Goal: Task Accomplishment & Management: Use online tool/utility

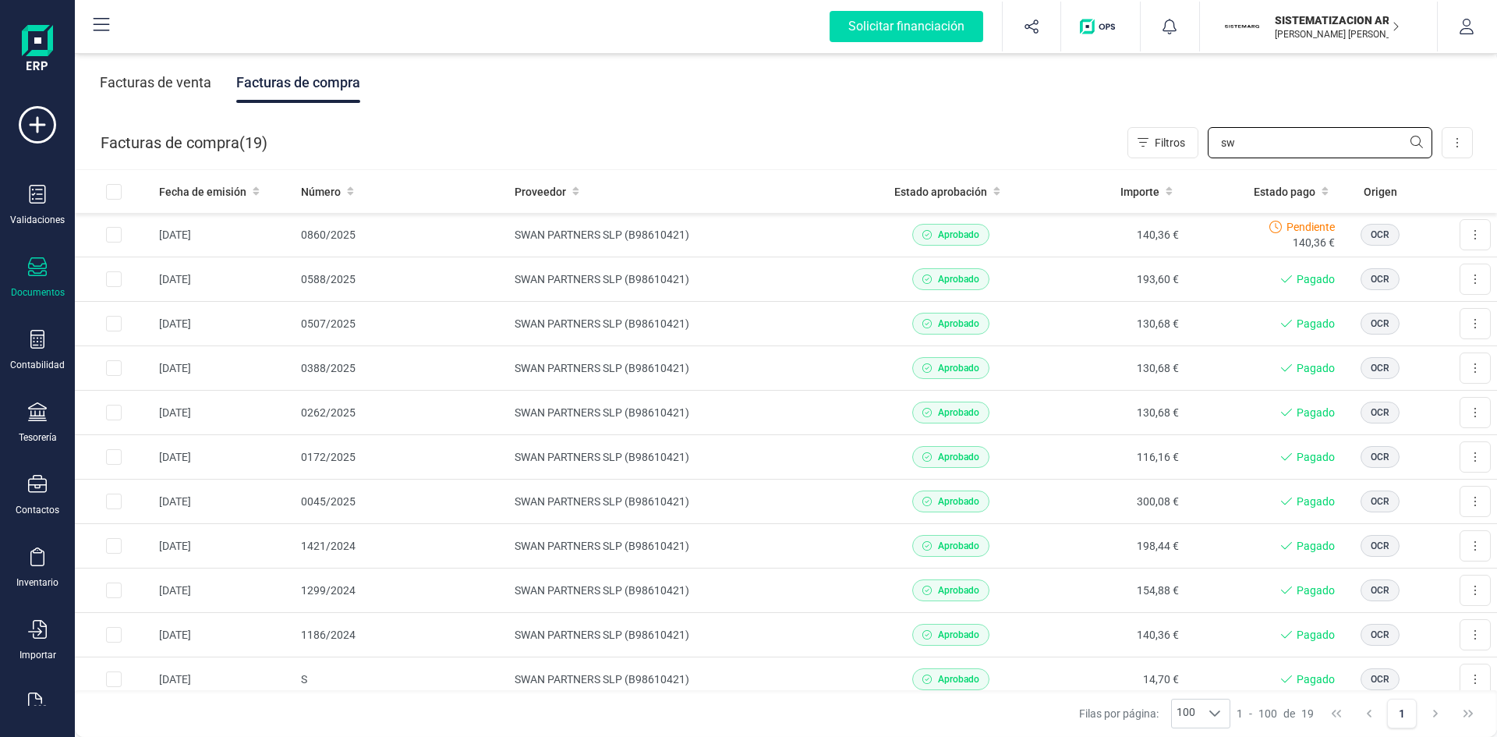
type input "s"
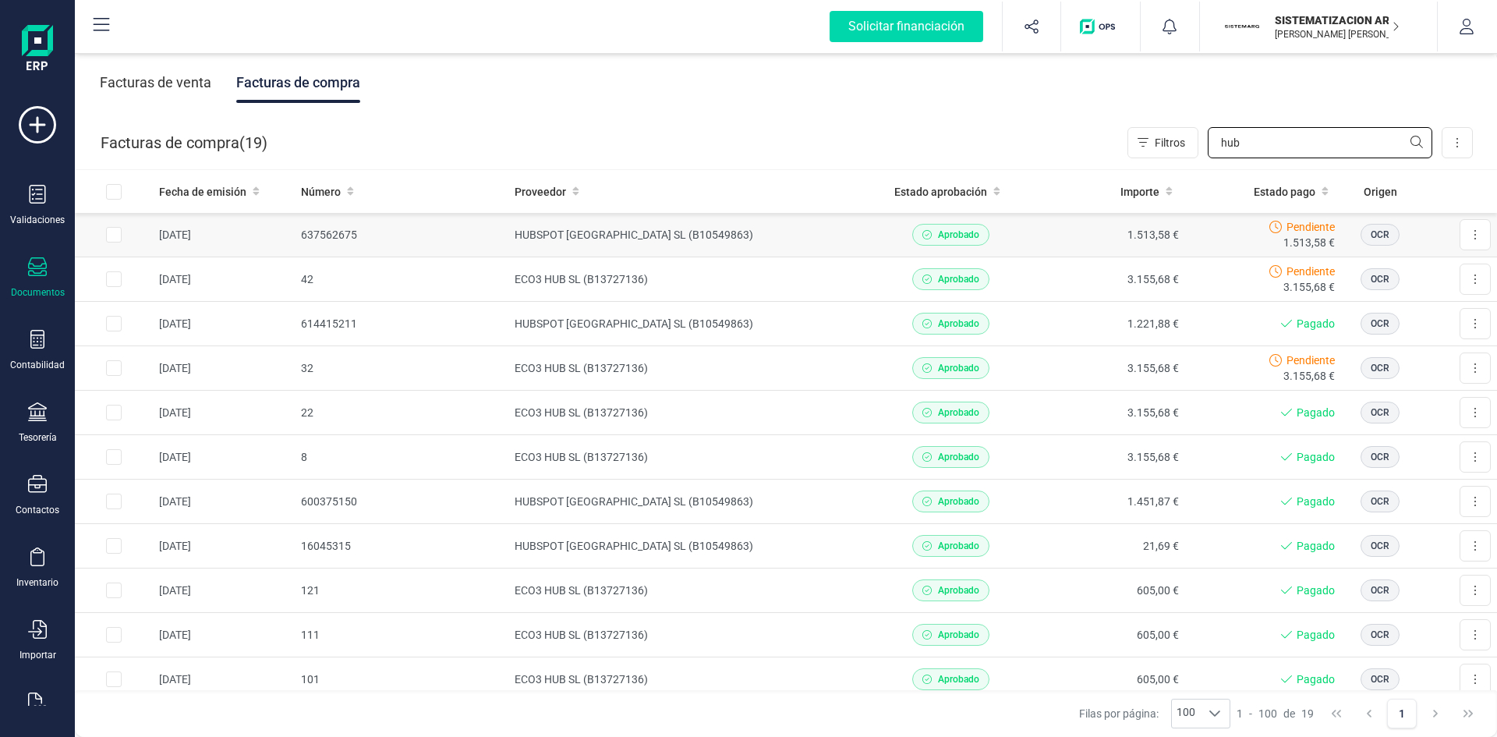
type input "hub"
click at [879, 249] on td "Aprobado" at bounding box center [950, 235] width 157 height 44
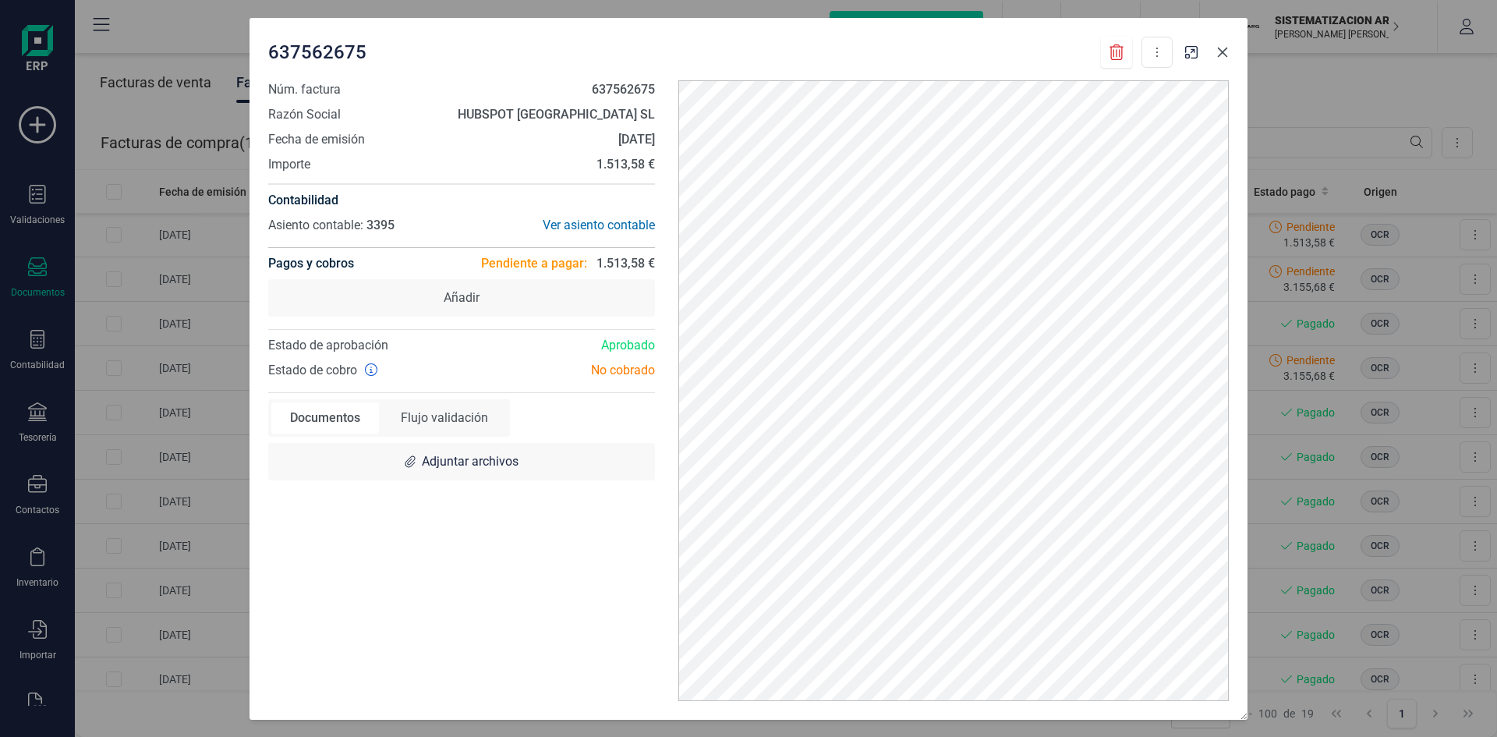
click at [1223, 55] on icon "button" at bounding box center [1222, 52] width 12 height 12
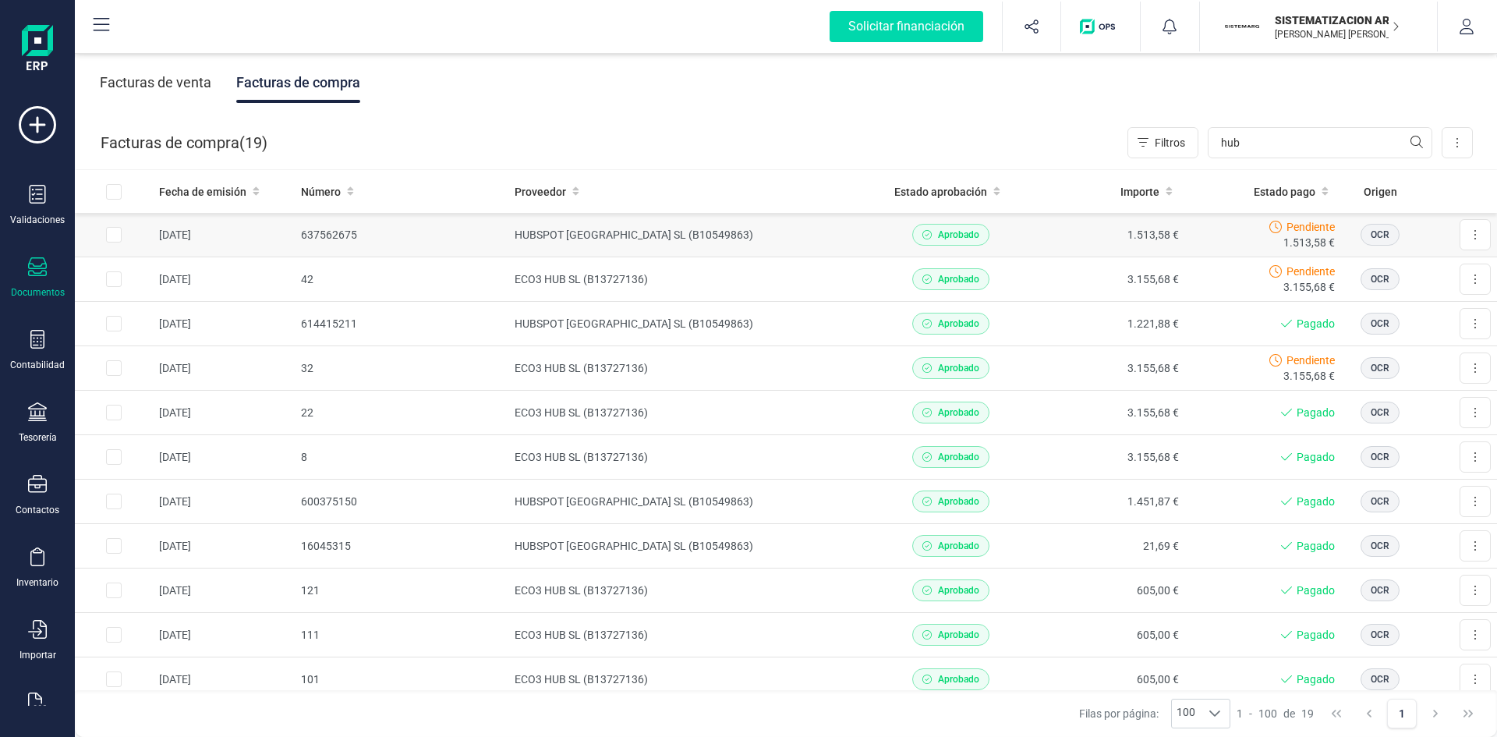
click at [126, 235] on td at bounding box center [114, 235] width 78 height 44
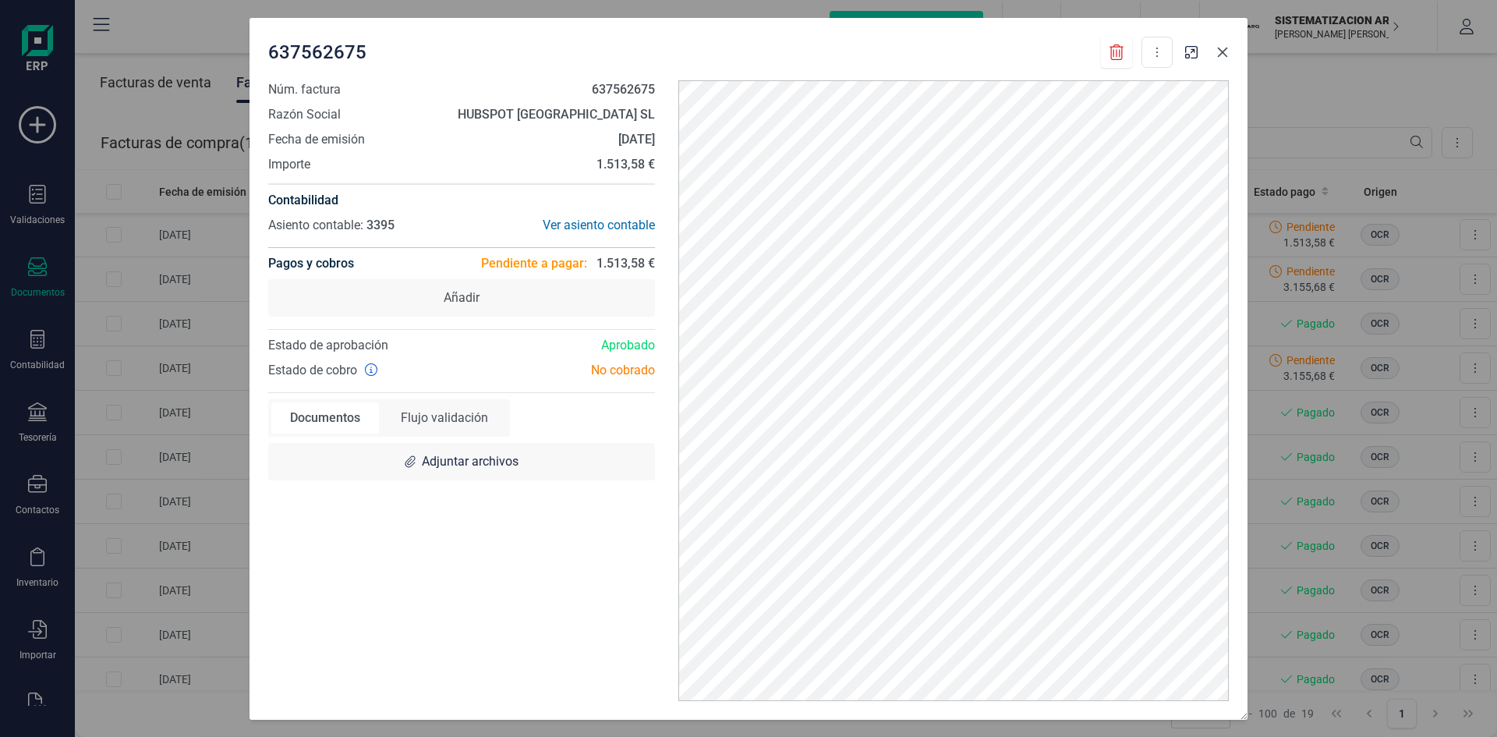
click at [1227, 60] on button "button" at bounding box center [1222, 52] width 25 height 25
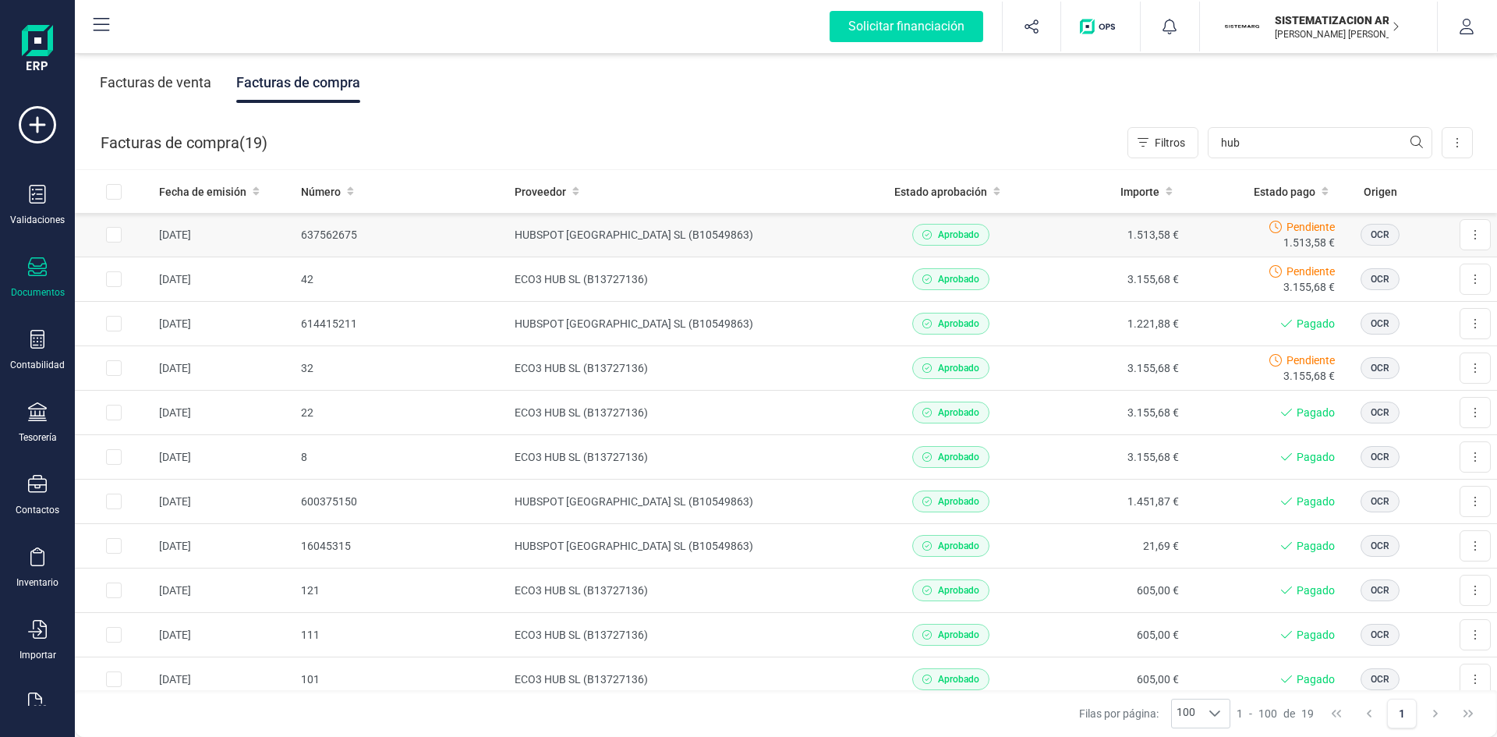
click at [111, 238] on input "Row Selected ac7bb82d-af2e-4b1c-ae58-647bd0b5fee4" at bounding box center [114, 235] width 16 height 16
checkbox input "true"
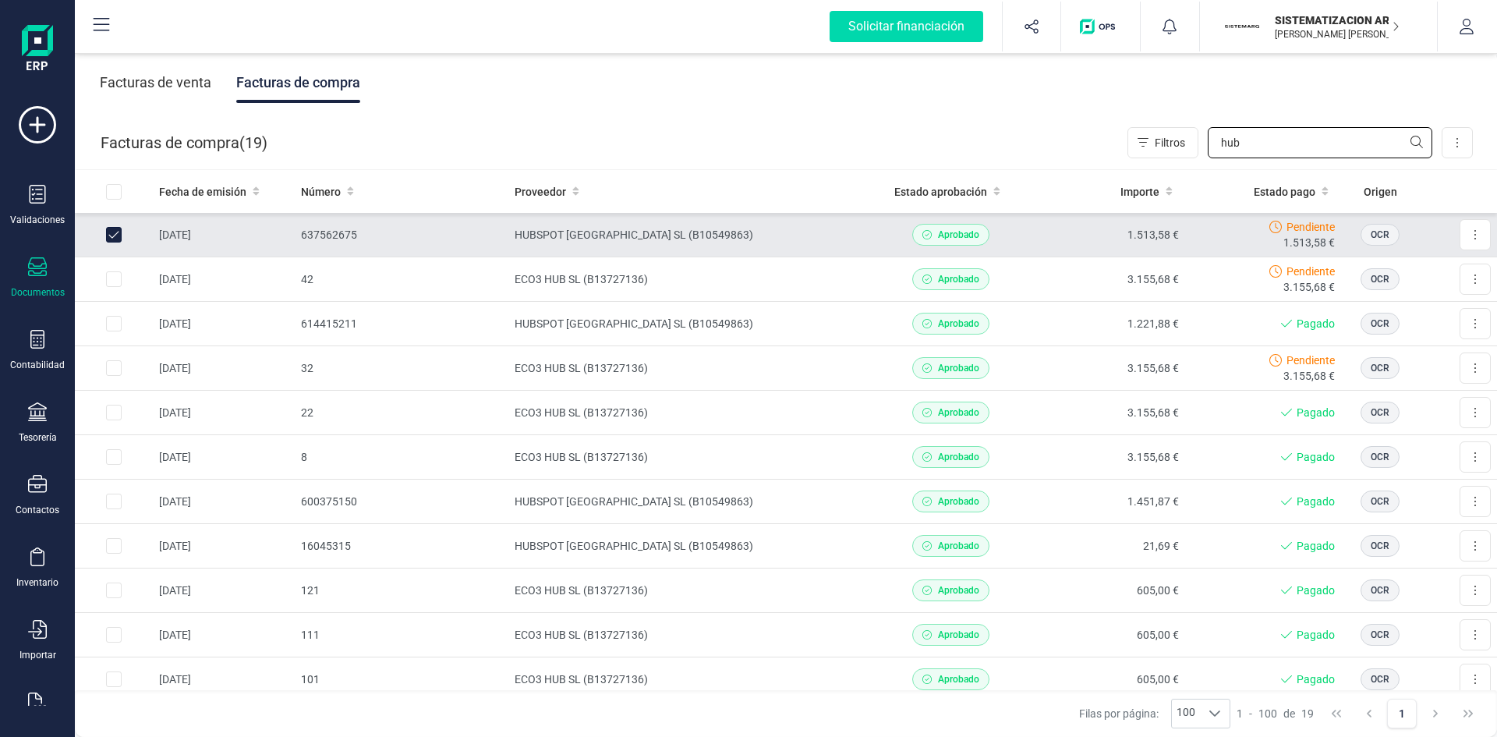
click at [1251, 143] on input "hub" at bounding box center [1320, 142] width 225 height 31
type input "h"
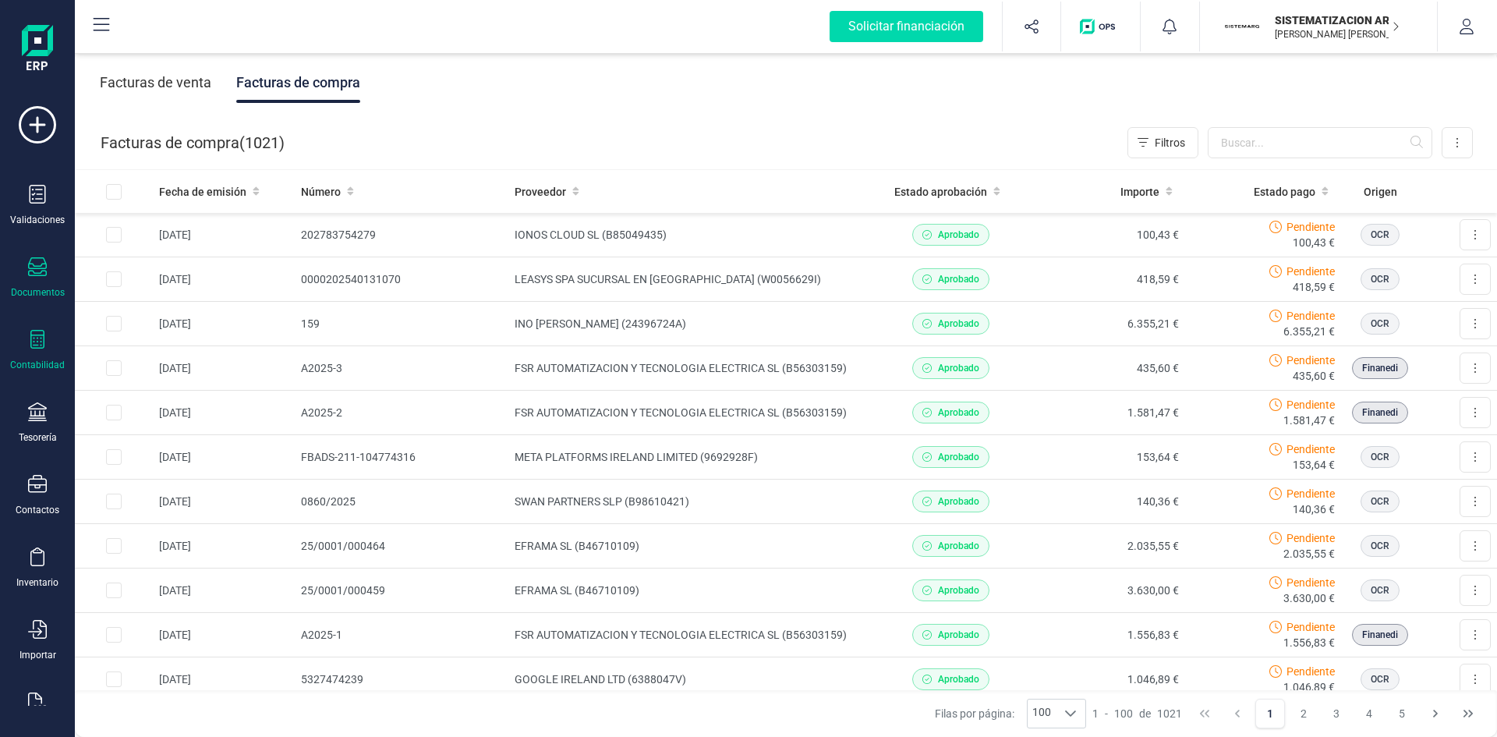
click at [24, 349] on div "Contabilidad" at bounding box center [37, 350] width 62 height 41
click at [395, 85] on div "Facturas de venta Facturas de compra" at bounding box center [786, 82] width 1422 height 65
click at [34, 276] on icon at bounding box center [37, 266] width 19 height 19
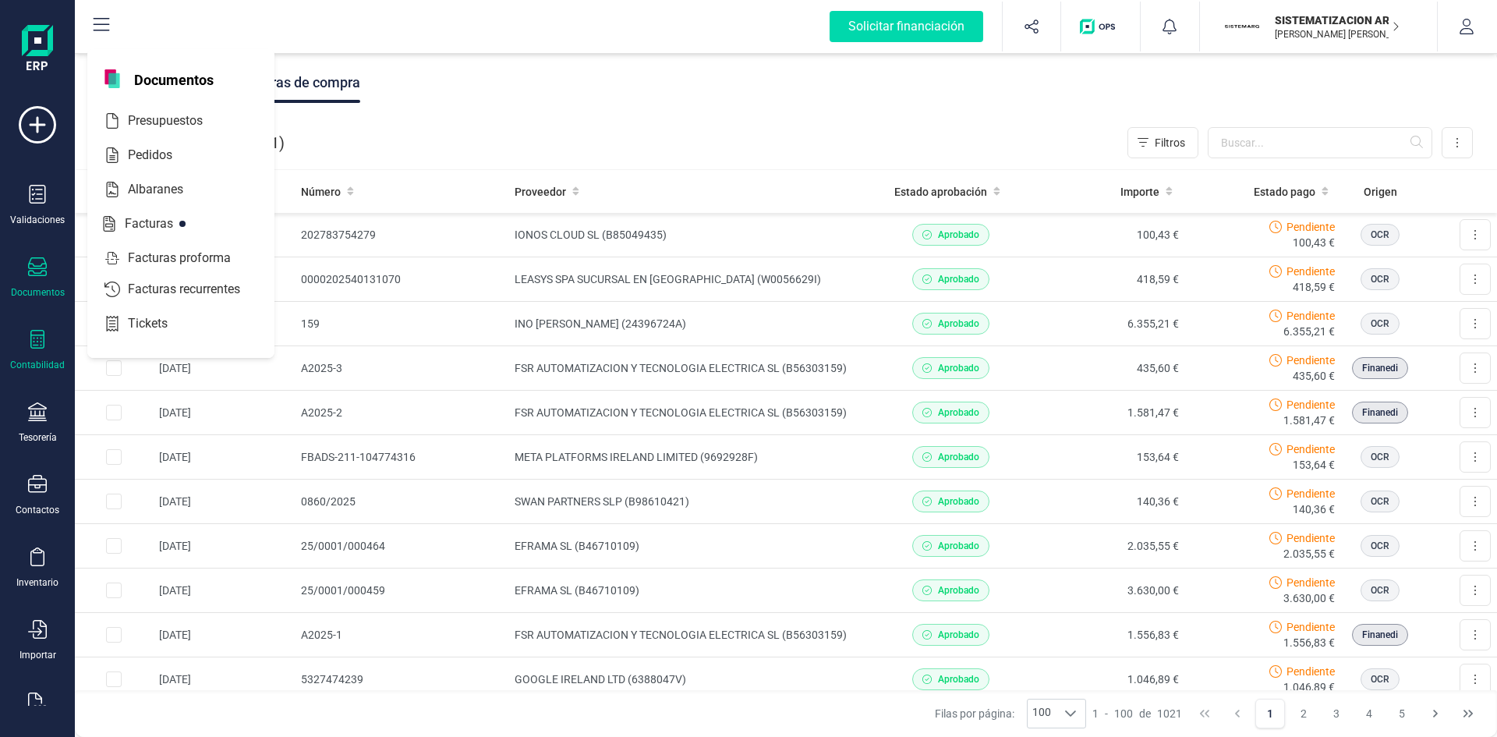
click at [36, 336] on icon at bounding box center [37, 339] width 19 height 19
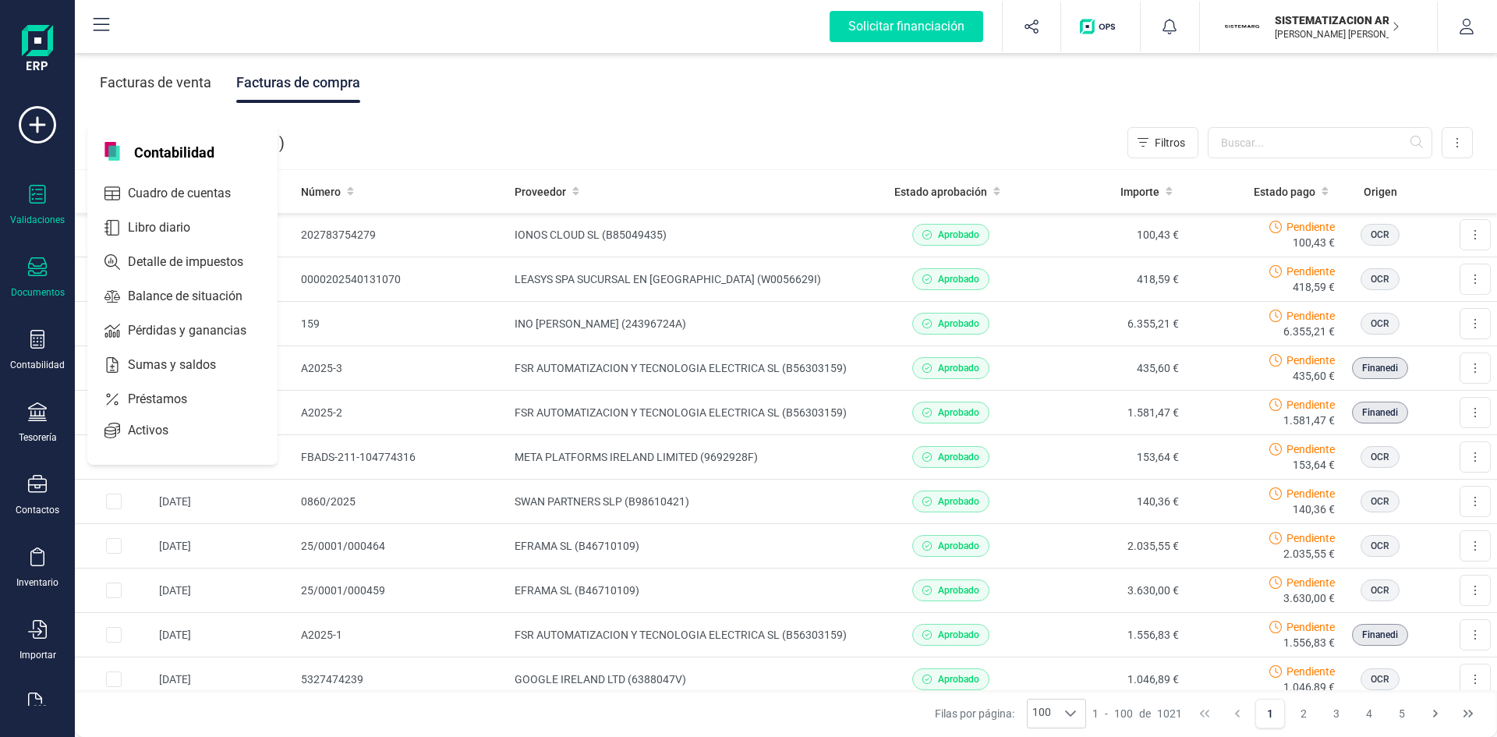
click at [33, 200] on icon at bounding box center [38, 194] width 16 height 19
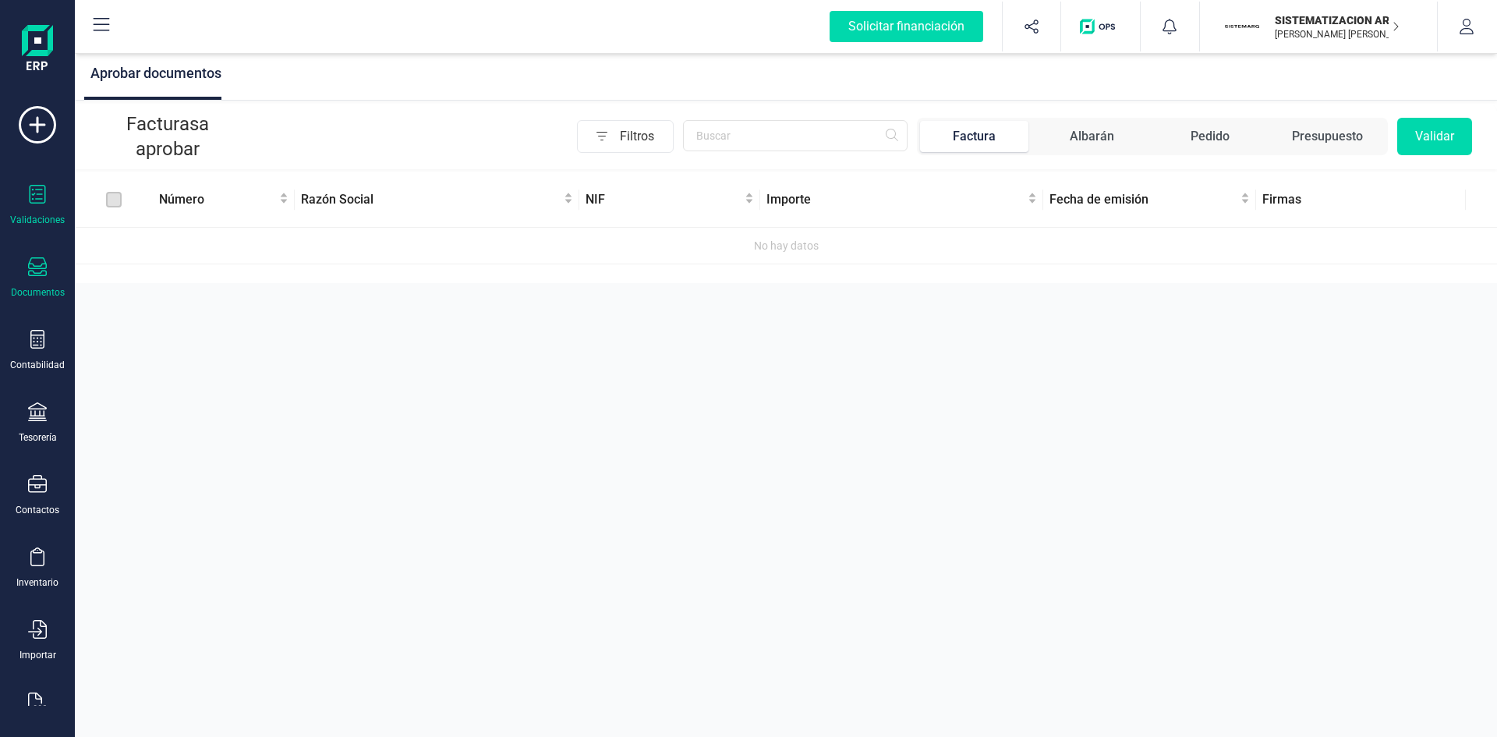
click at [35, 278] on div at bounding box center [37, 268] width 19 height 23
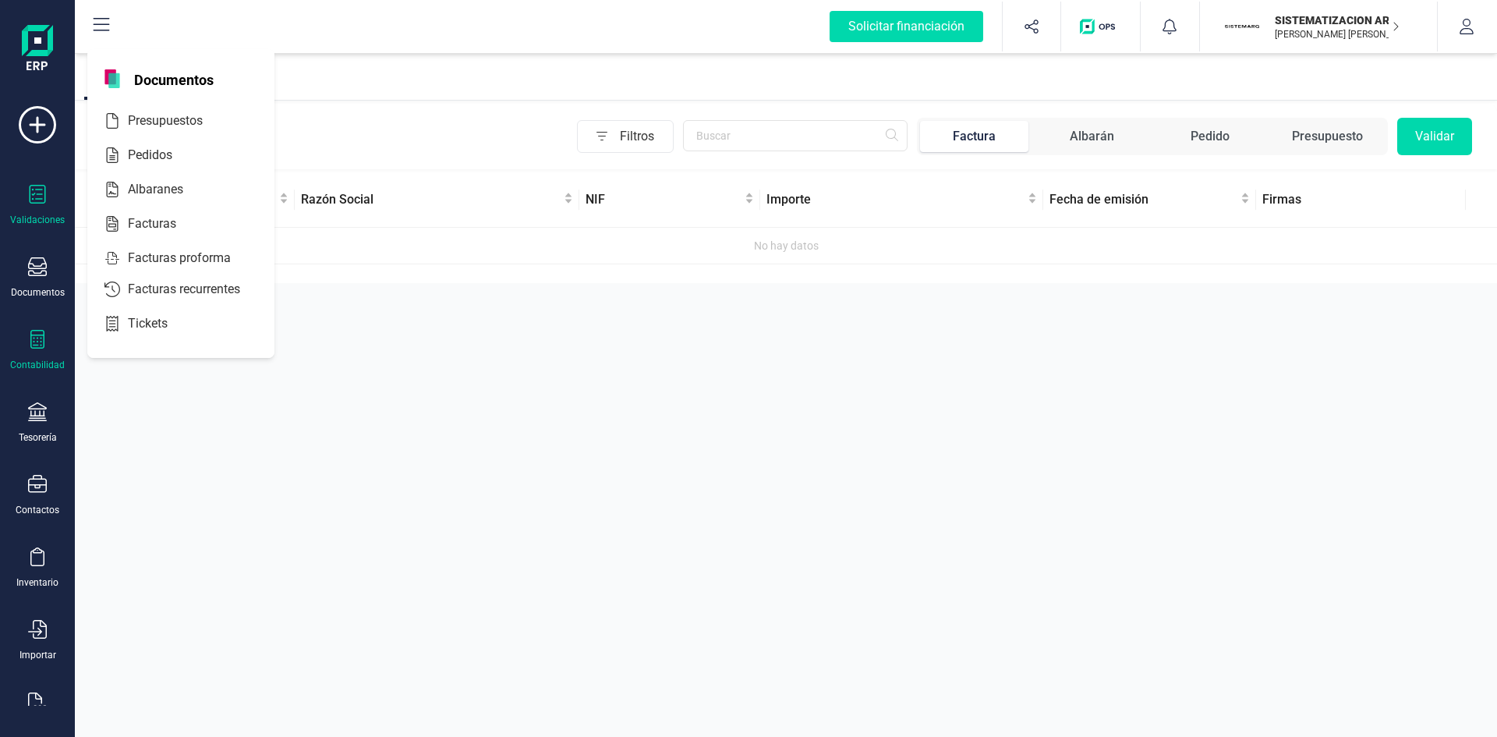
click at [49, 340] on div "Contabilidad" at bounding box center [37, 350] width 62 height 41
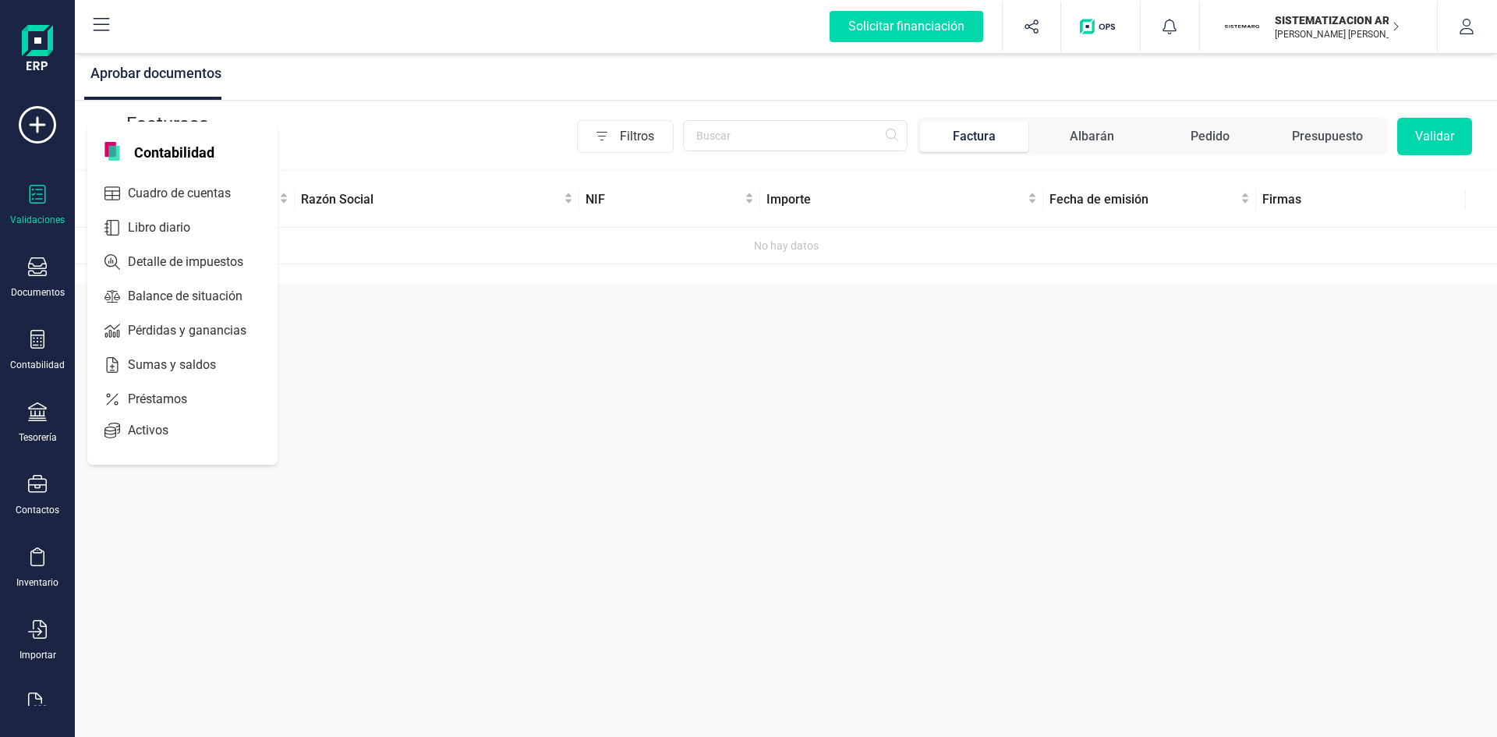
click at [35, 400] on div "Validaciones Documentos Documentos Presupuestos Pedidos Albaranes Facturas Fact…" at bounding box center [37, 426] width 62 height 640
click at [33, 416] on icon at bounding box center [37, 411] width 19 height 19
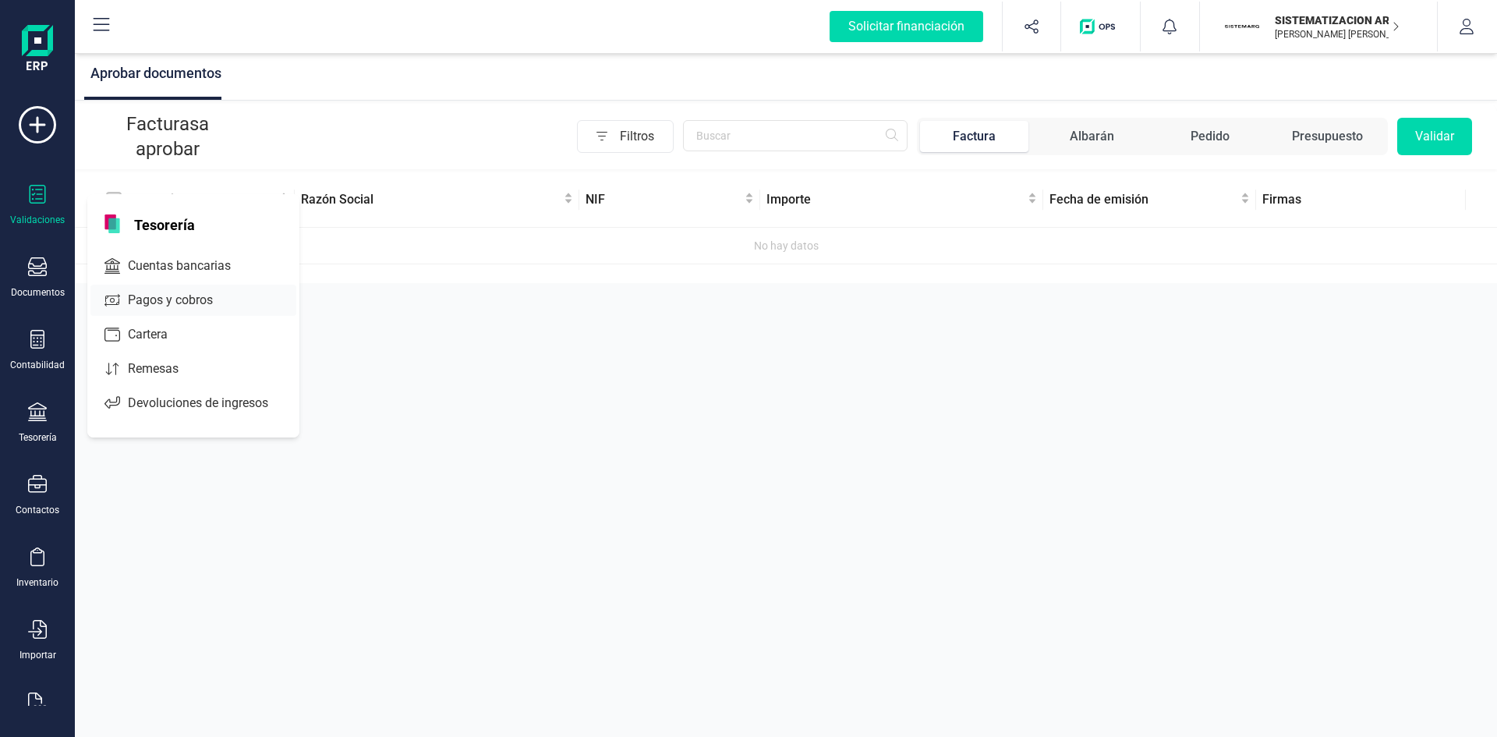
click at [164, 300] on span "Pagos y cobros" at bounding box center [181, 300] width 119 height 19
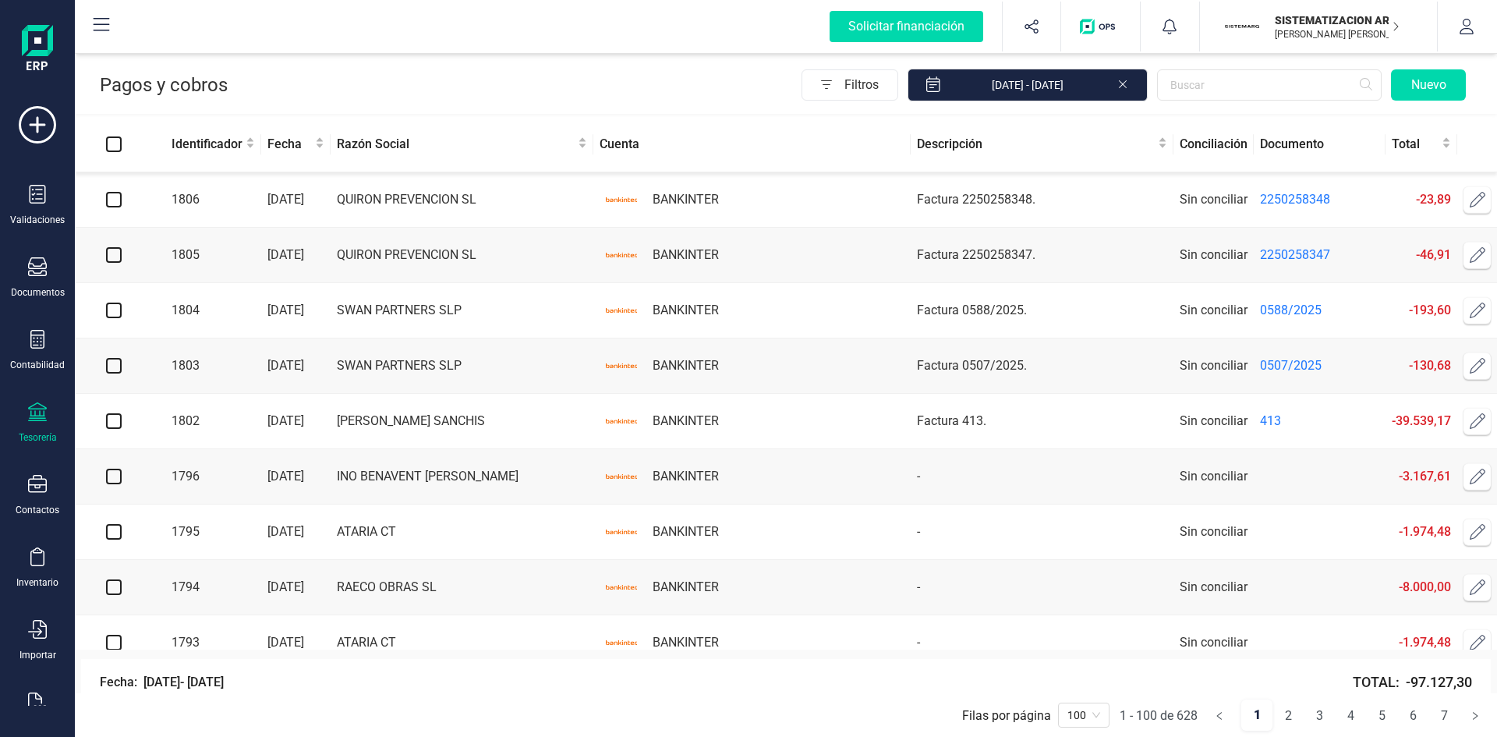
click at [16, 405] on div "Tesorería" at bounding box center [37, 422] width 62 height 41
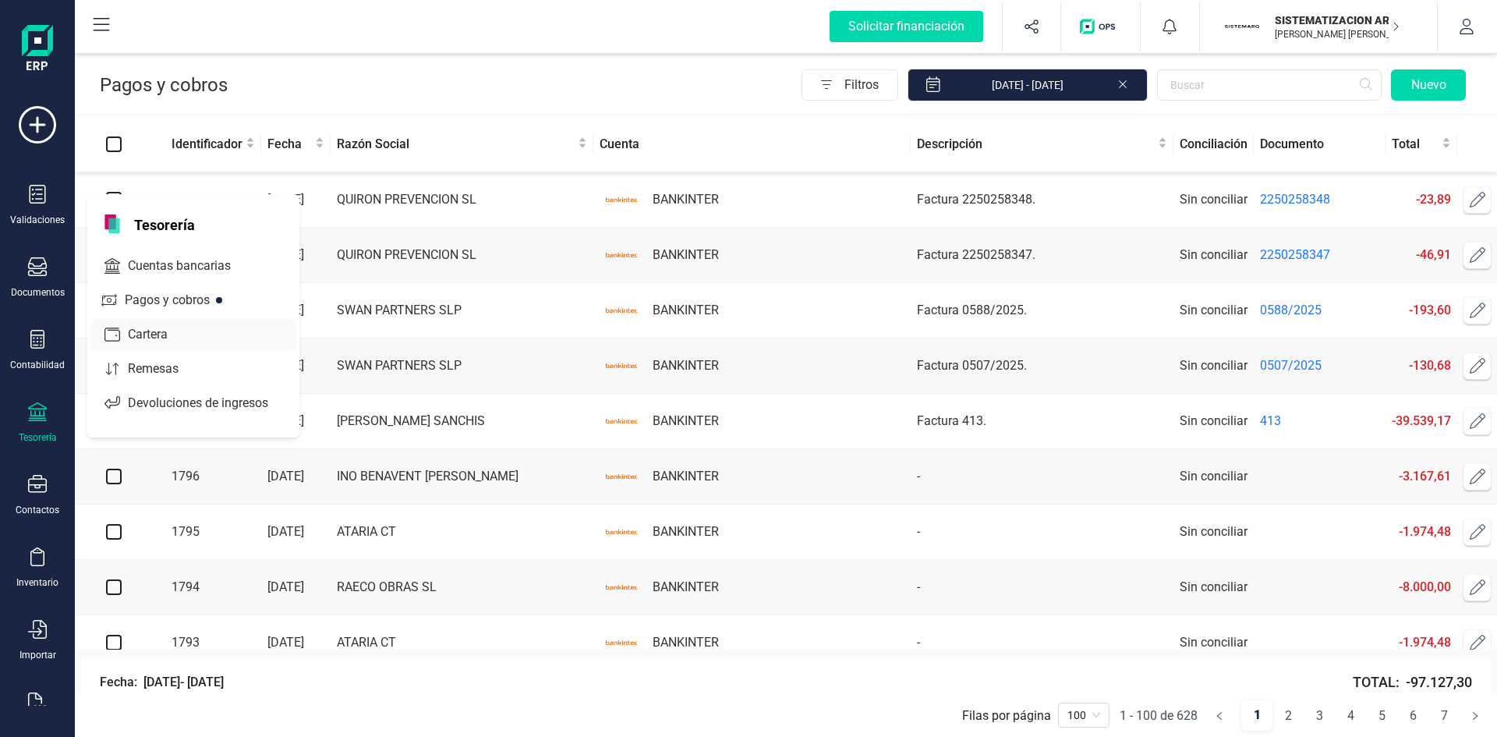
click at [151, 339] on span "Cartera" at bounding box center [159, 334] width 74 height 19
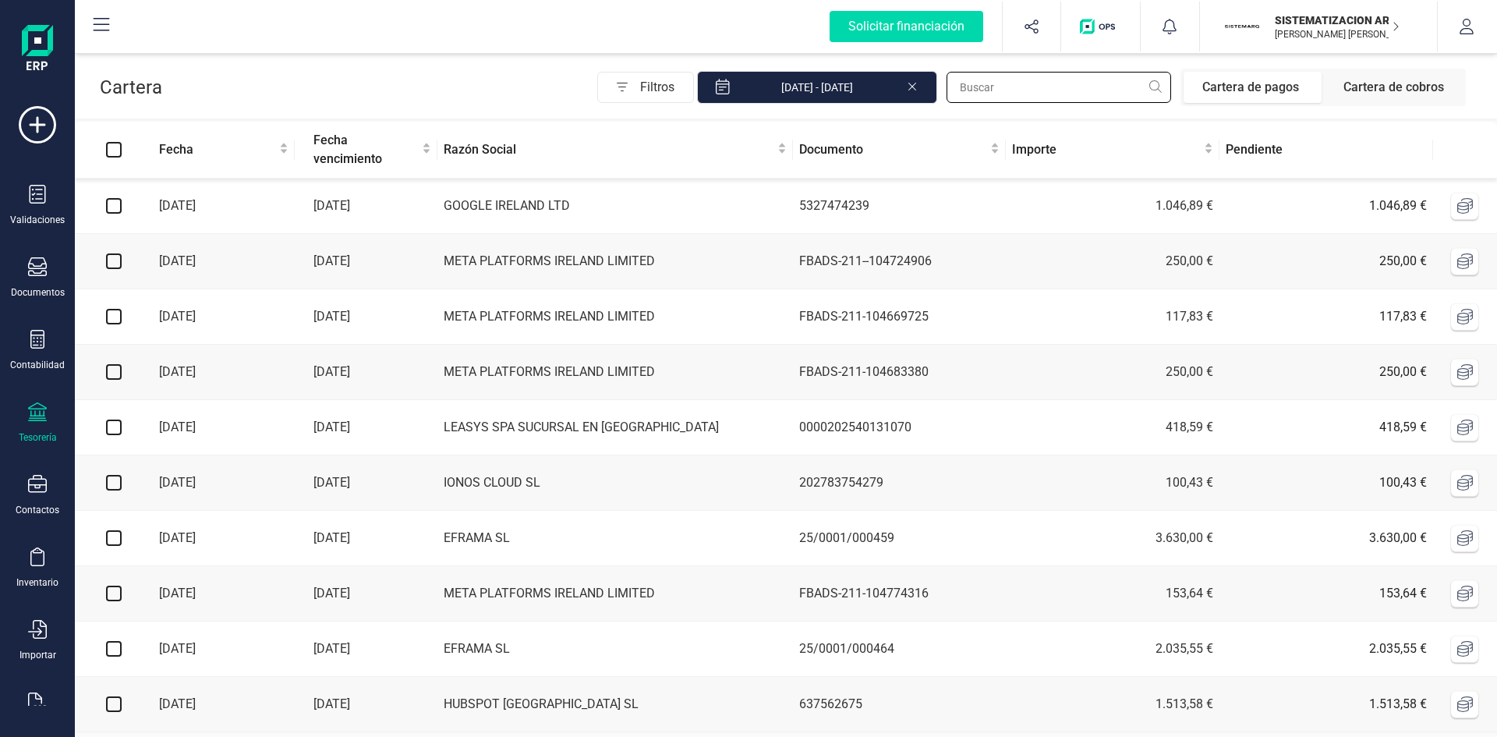
click at [1088, 94] on input "text" at bounding box center [1059, 87] width 225 height 31
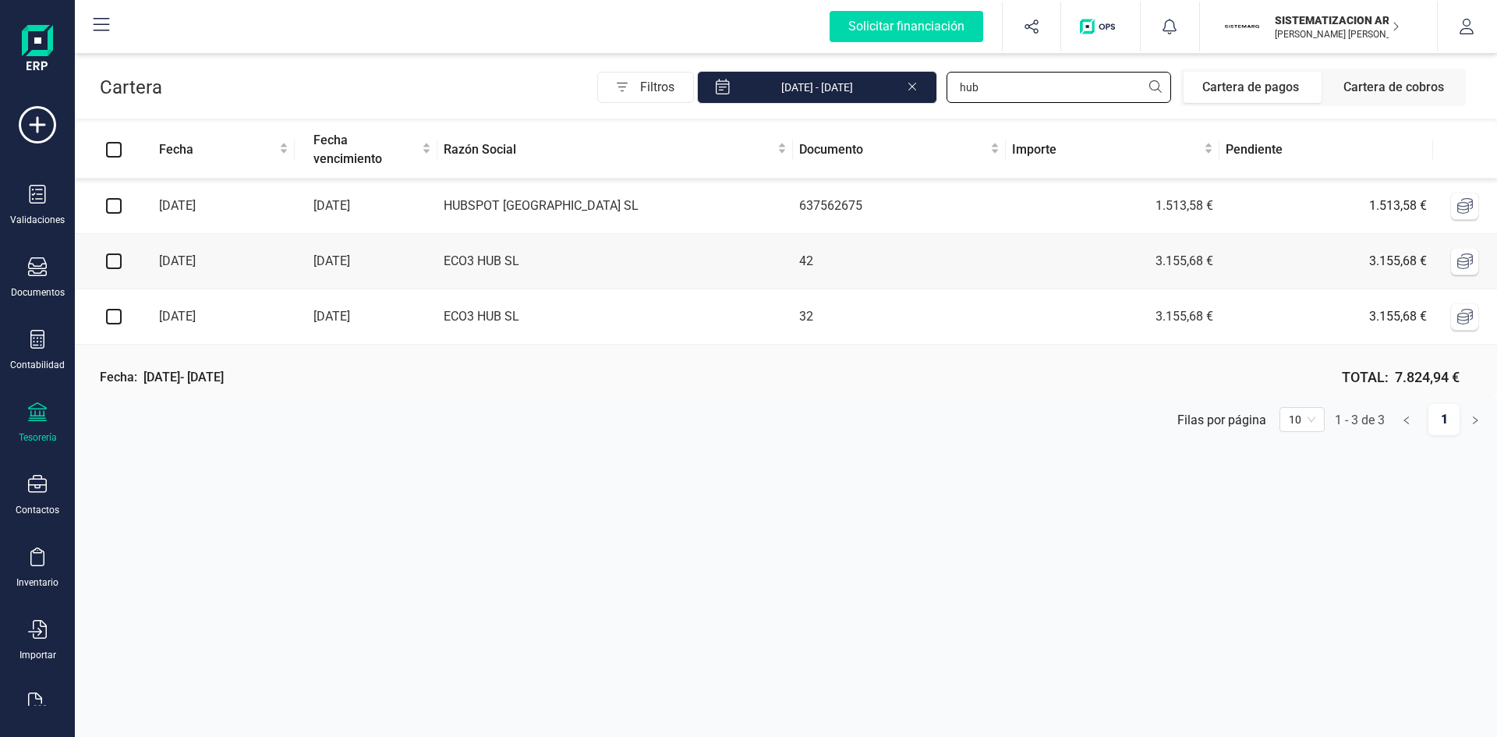
type input "hub"
click at [111, 210] on input "checkbox" at bounding box center [114, 206] width 16 height 16
checkbox input "true"
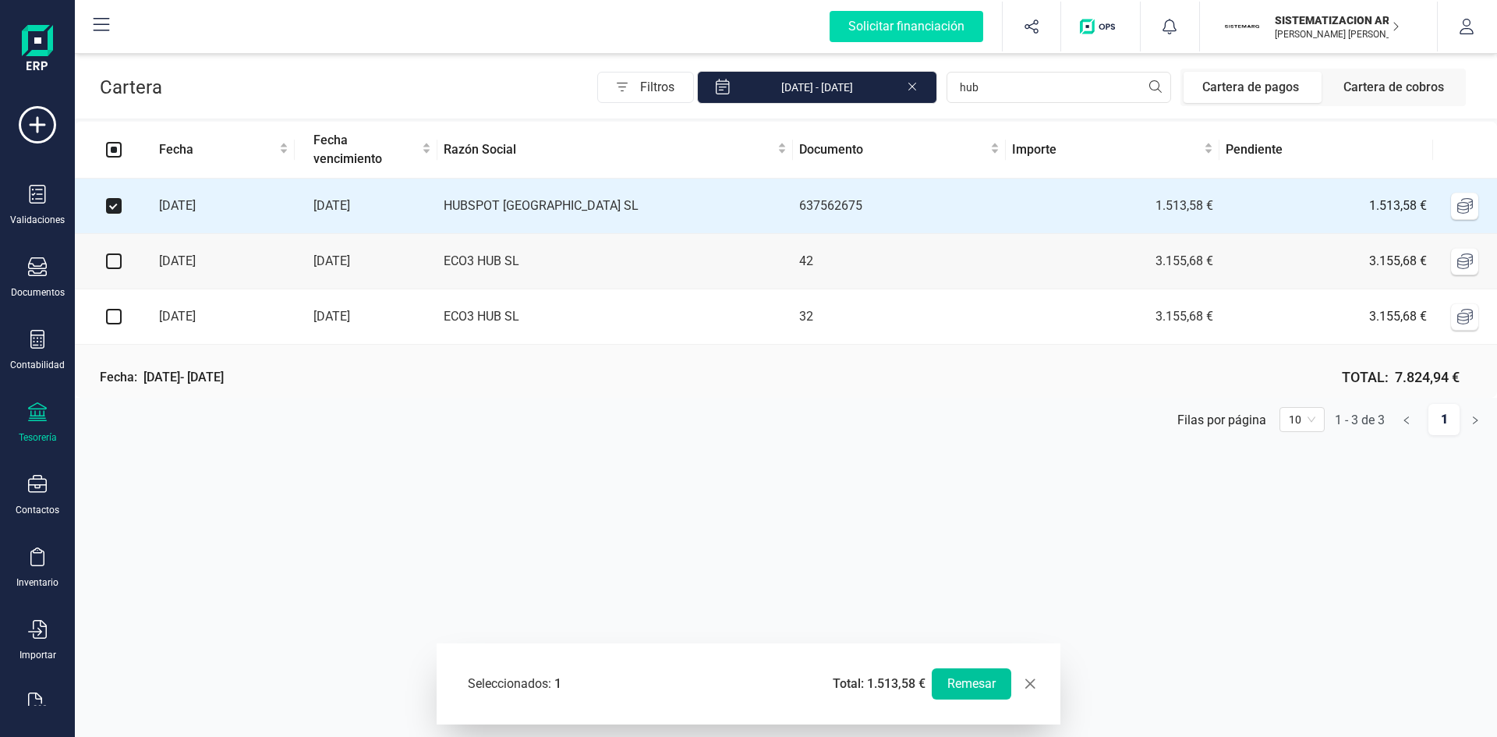
click at [957, 681] on button "Remesar" at bounding box center [972, 683] width 80 height 31
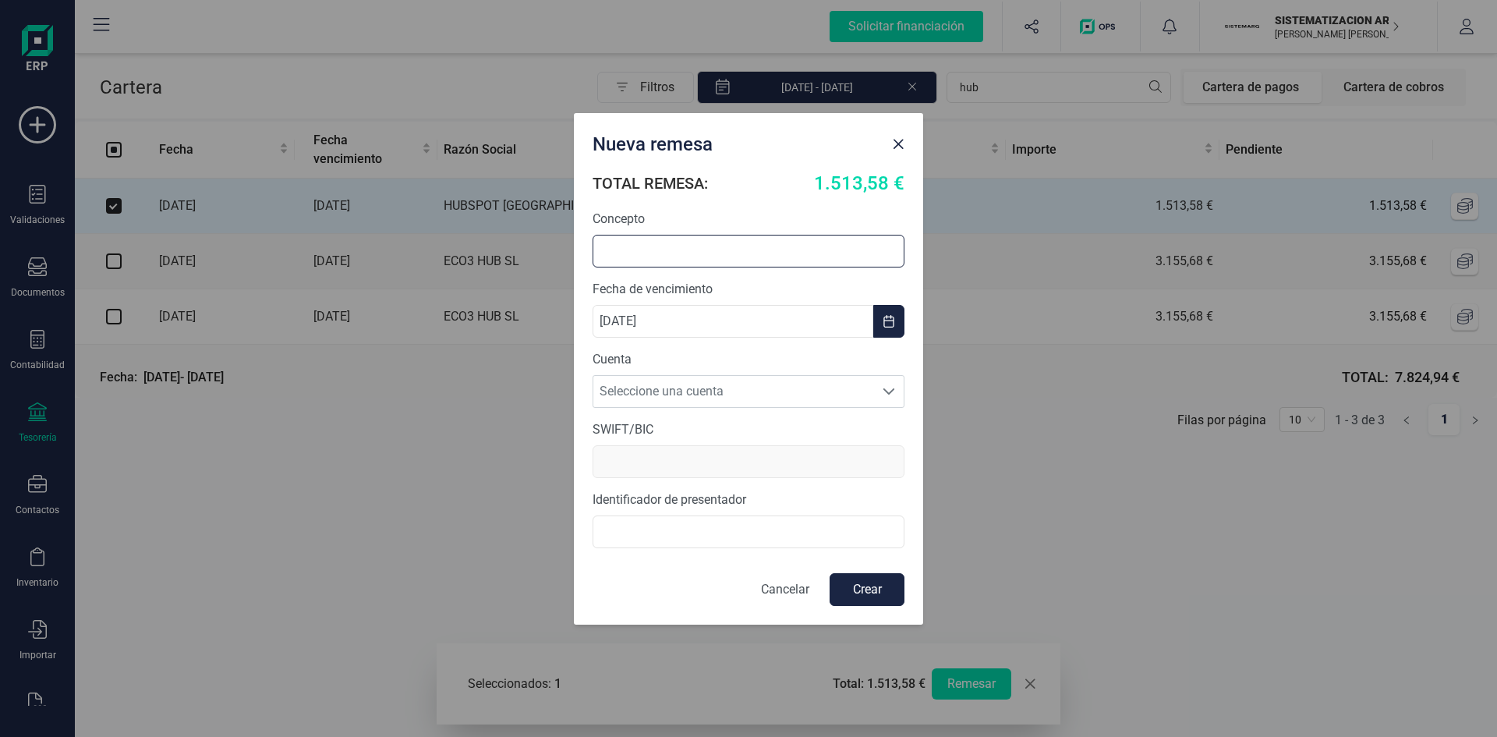
click at [632, 245] on input "text" at bounding box center [749, 251] width 312 height 33
type input "27/08"
click at [746, 377] on span "Seleccione una cuenta" at bounding box center [733, 391] width 281 height 31
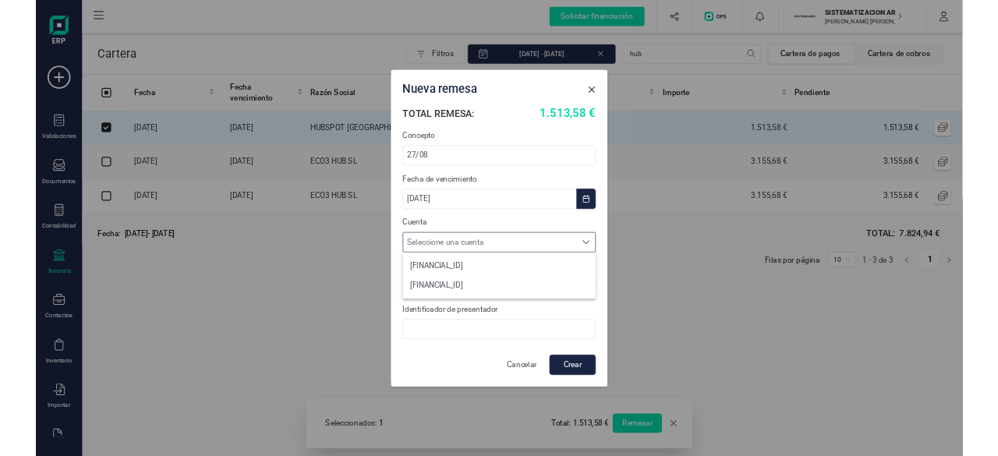
scroll to position [9, 69]
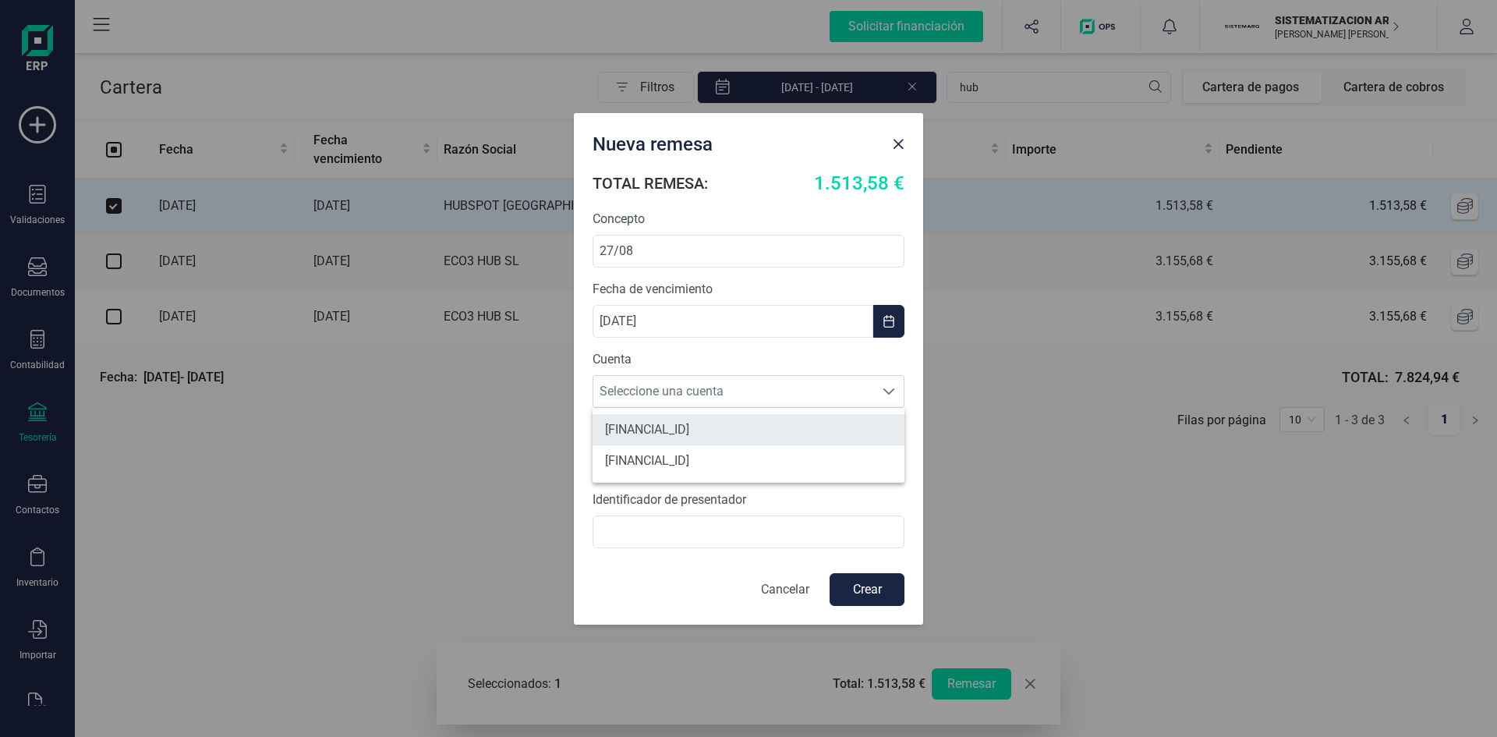
click at [751, 436] on li "ES7301280605600100043345" at bounding box center [749, 429] width 312 height 31
type input "BKBKESMM"
type input "B72398712000"
click at [881, 590] on button "Crear" at bounding box center [867, 589] width 75 height 33
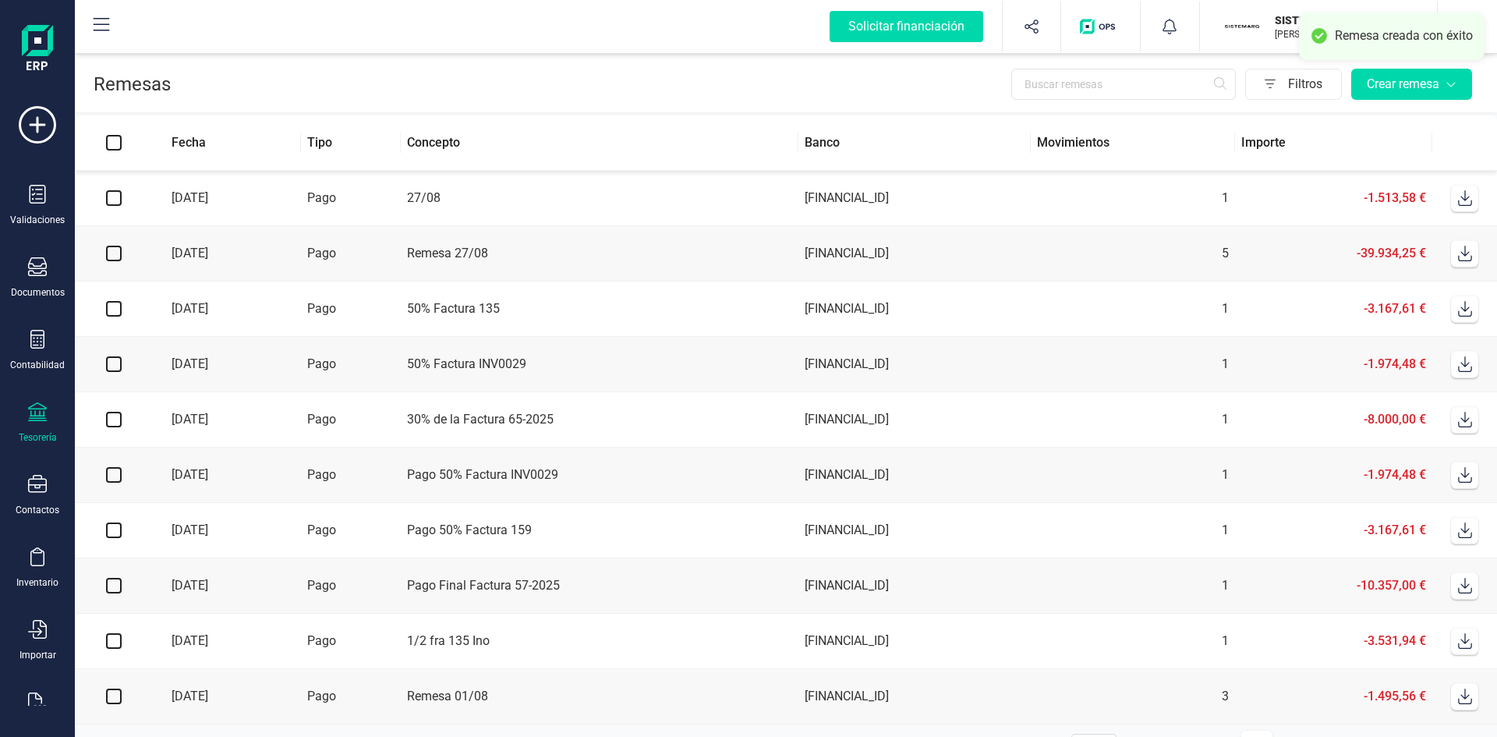
click at [1459, 196] on icon at bounding box center [1465, 198] width 16 height 16
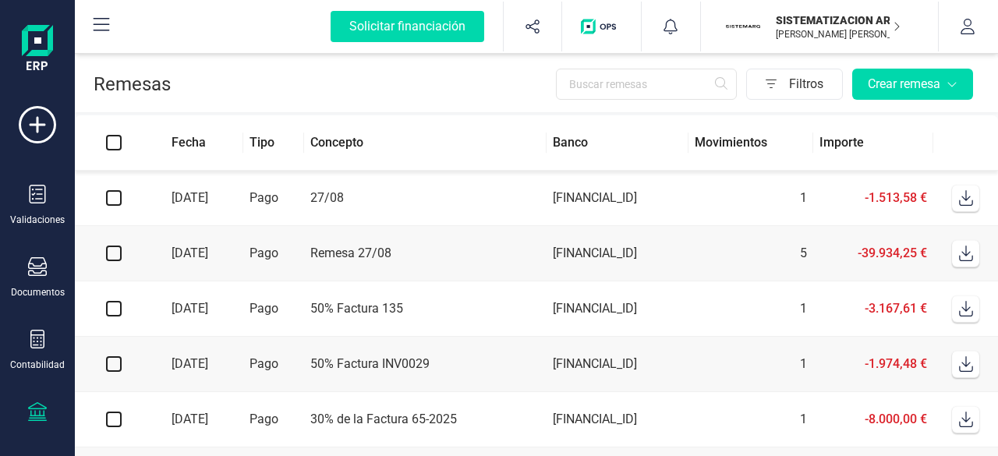
click at [961, 199] on icon at bounding box center [966, 198] width 16 height 16
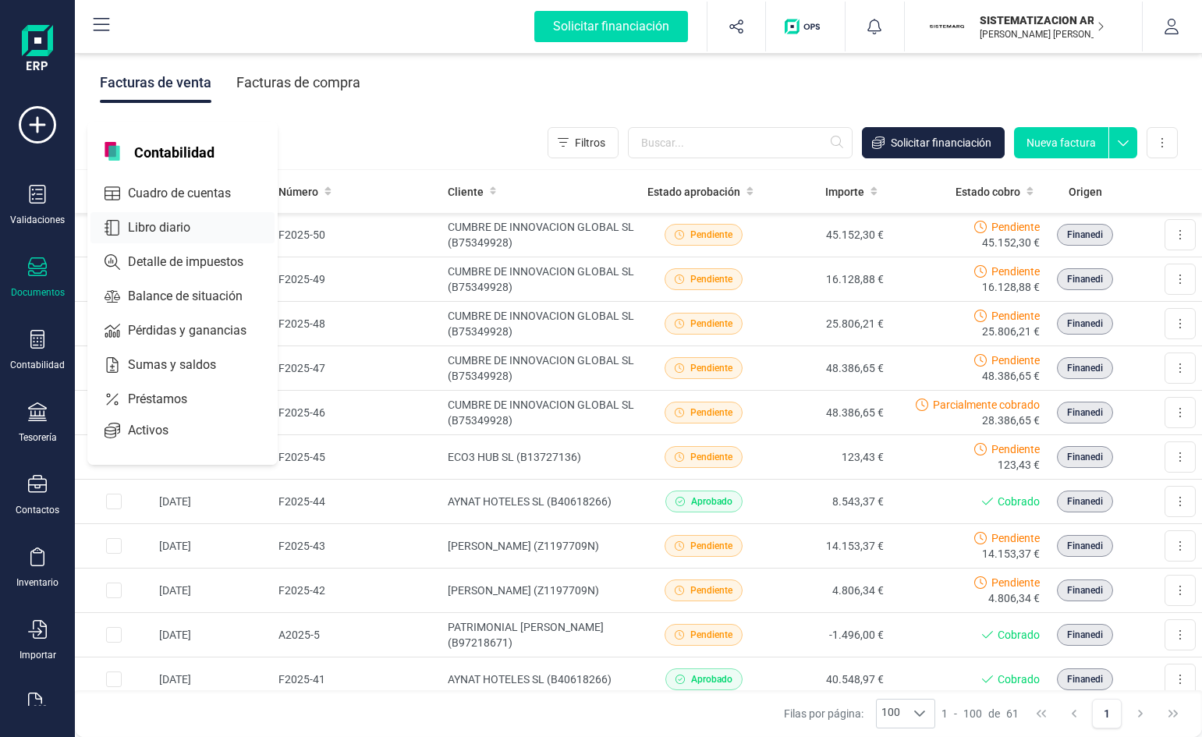
click at [182, 225] on span "Libro diario" at bounding box center [170, 227] width 97 height 19
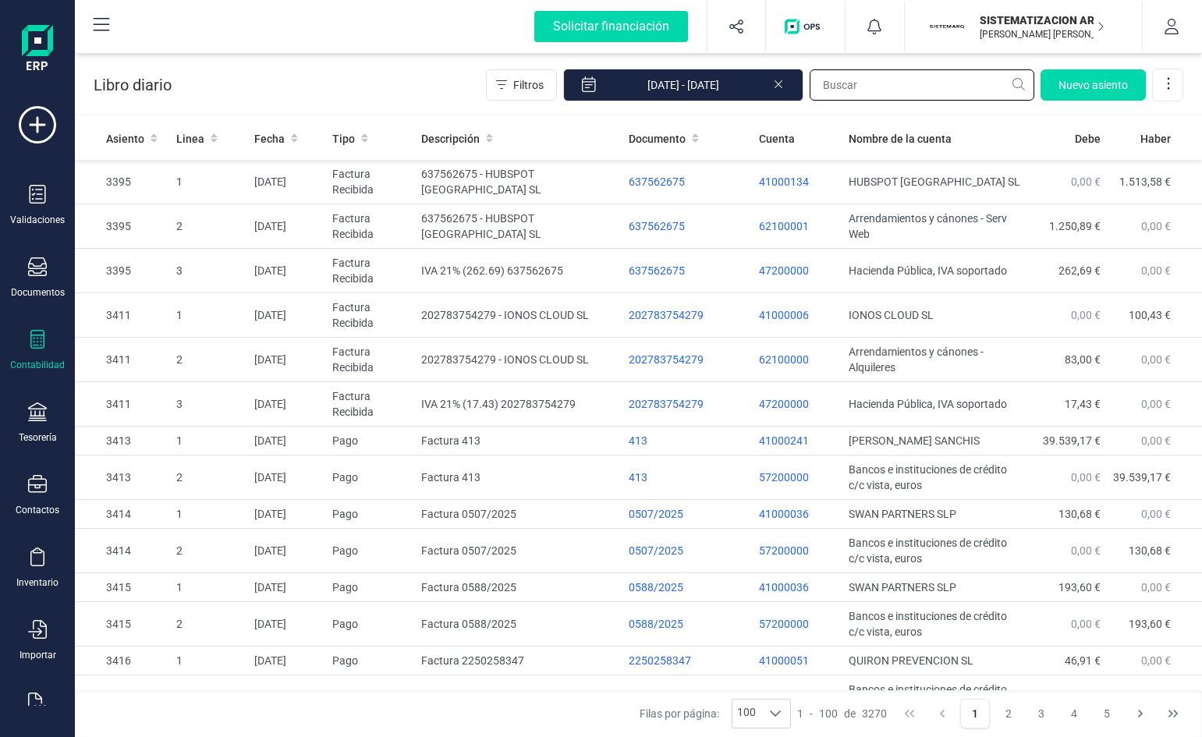
click at [949, 80] on input "text" at bounding box center [921, 84] width 225 height 31
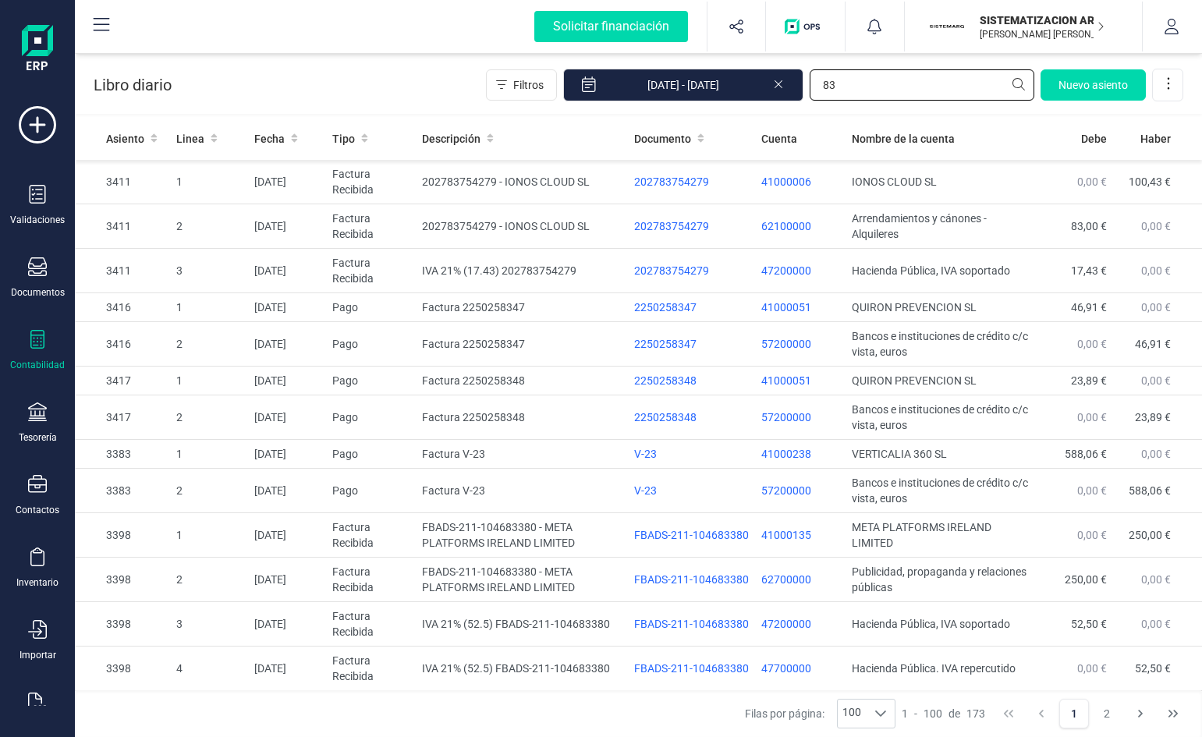
type input "83"
click at [1032, 69] on div "83" at bounding box center [921, 84] width 225 height 31
click at [1021, 80] on input "83" at bounding box center [921, 84] width 225 height 31
click at [528, 99] on button "Filtros" at bounding box center [521, 84] width 71 height 31
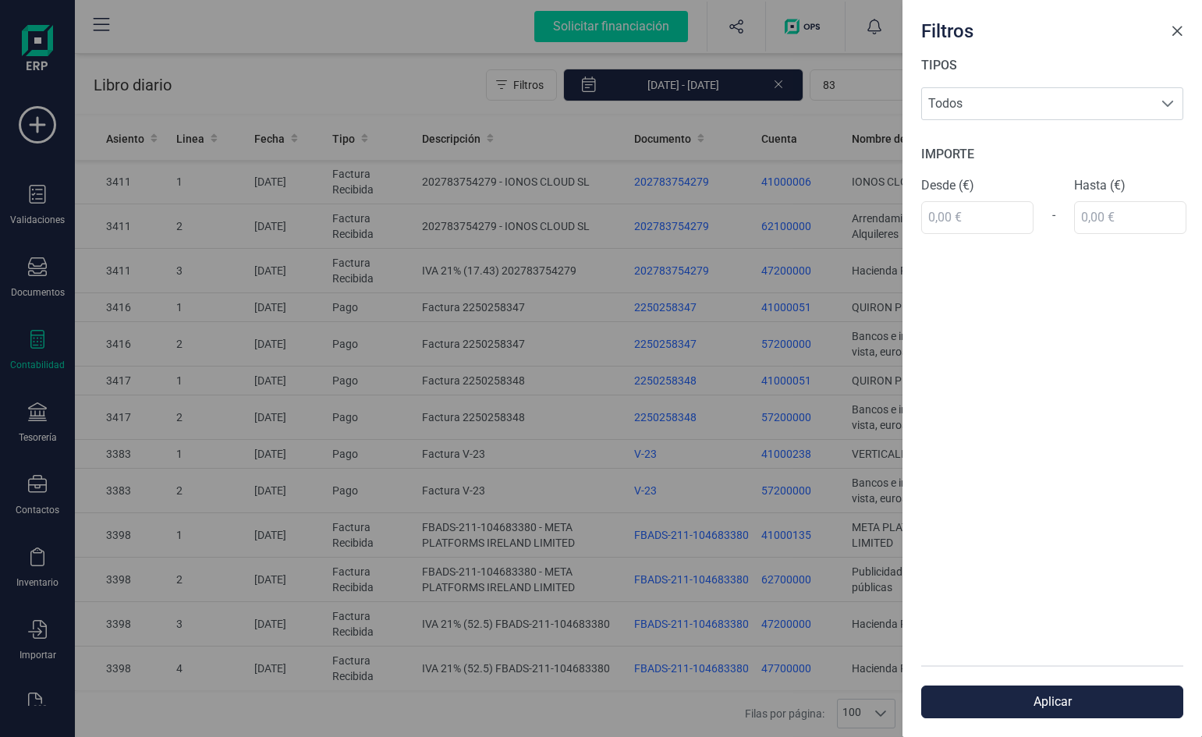
click at [1178, 37] on button "Close" at bounding box center [1176, 31] width 25 height 25
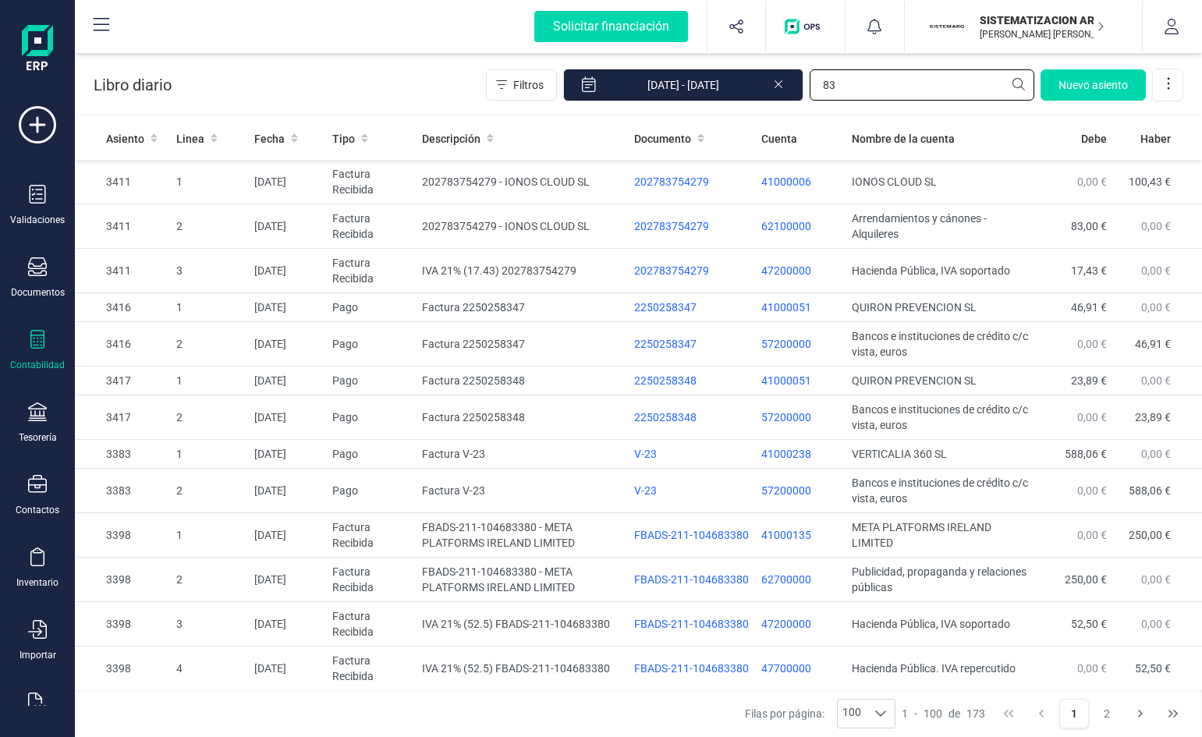
click at [882, 86] on input "83" at bounding box center [921, 84] width 225 height 31
drag, startPoint x: 879, startPoint y: 86, endPoint x: 724, endPoint y: 92, distance: 155.3
click at [724, 92] on div "Filtros [DATE] - [DATE] 83 [GEOGRAPHIC_DATA]" at bounding box center [834, 85] width 697 height 33
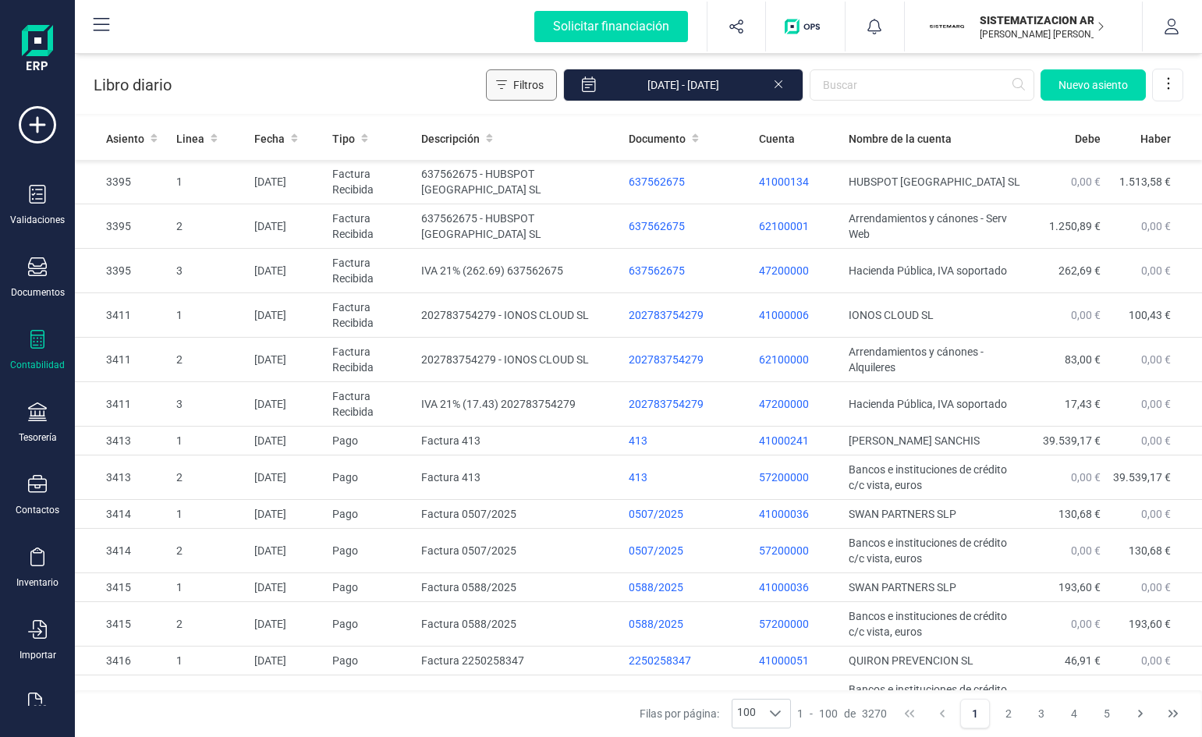
click at [507, 79] on icon "Filtros" at bounding box center [501, 85] width 11 height 12
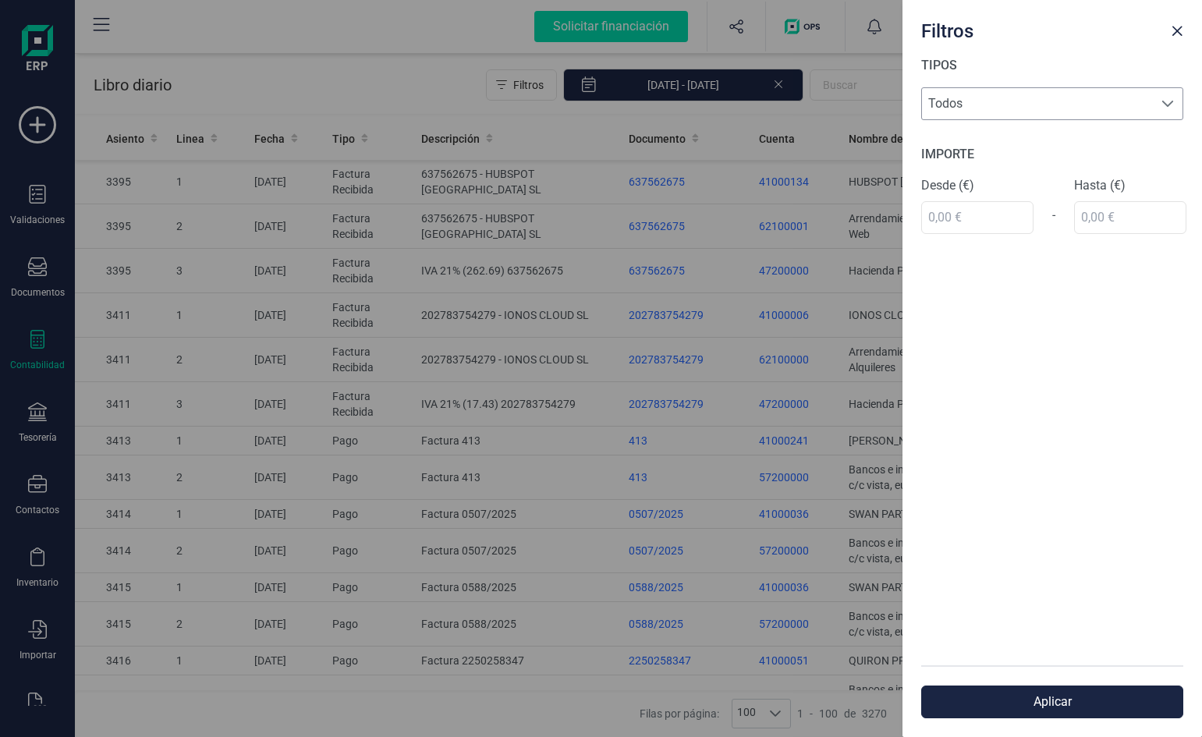
click at [984, 112] on span "Todos" at bounding box center [1037, 103] width 231 height 31
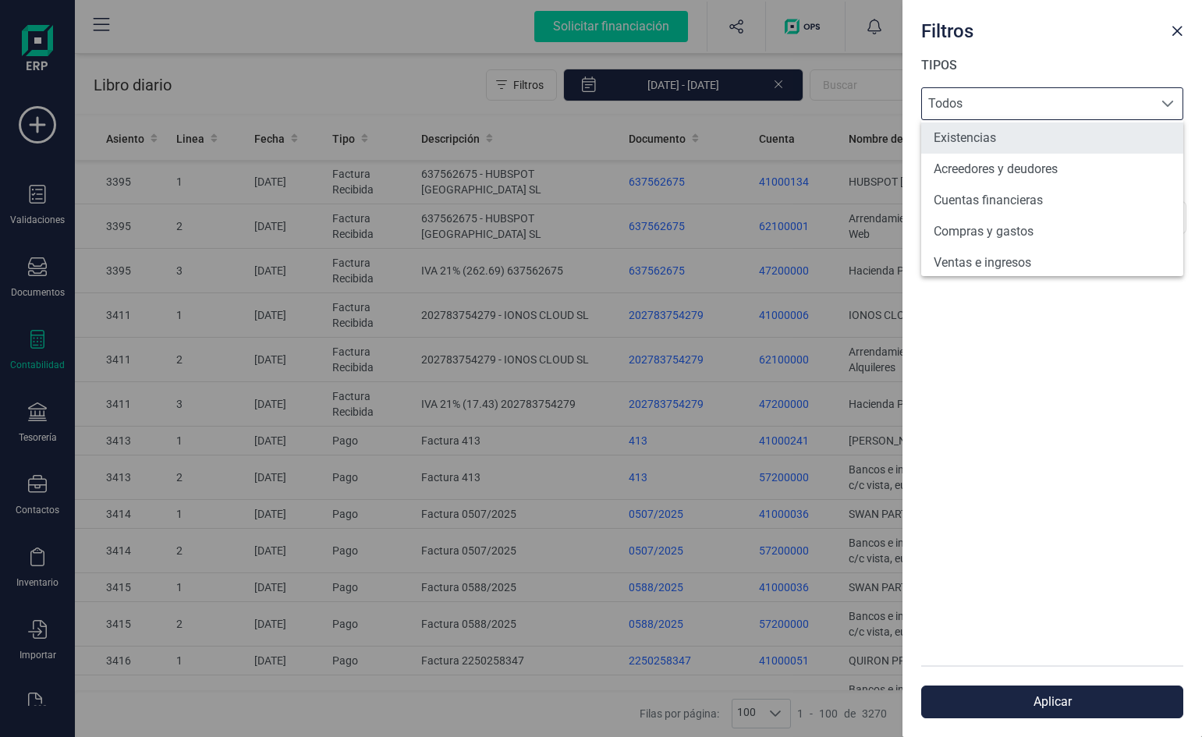
scroll to position [98, 0]
click at [1068, 113] on span "Todos" at bounding box center [1037, 103] width 231 height 31
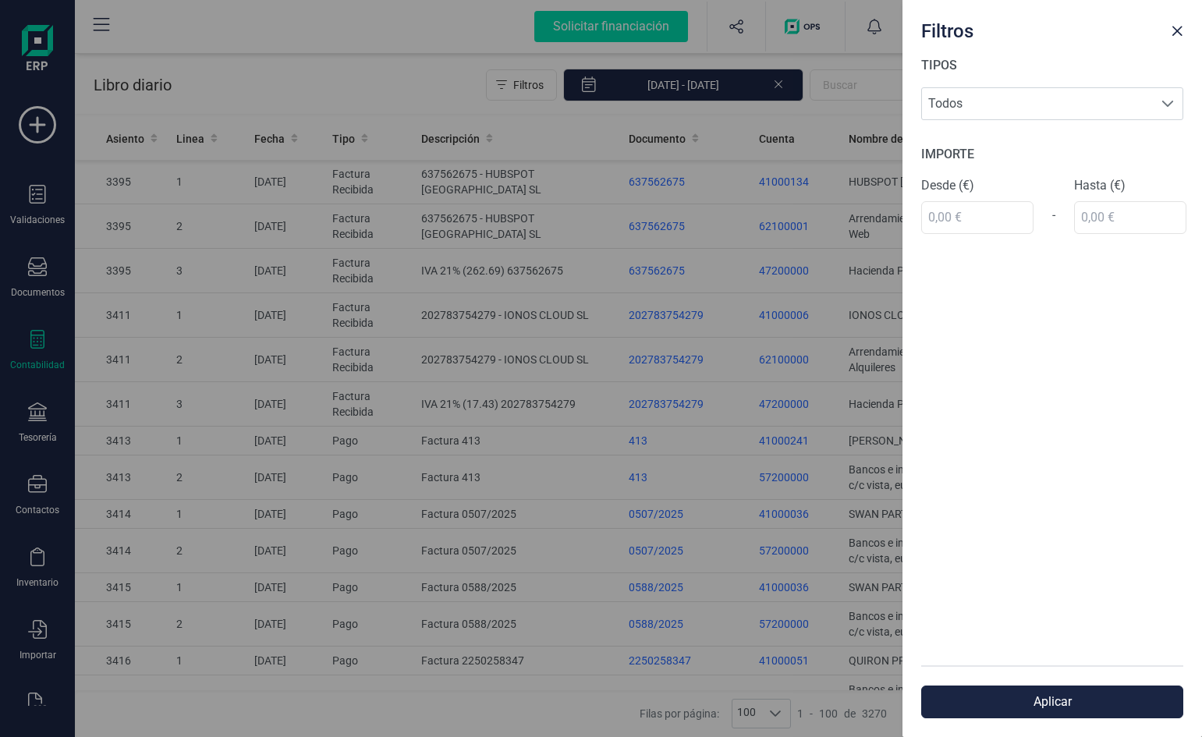
click at [1163, 23] on div "Filtros" at bounding box center [1040, 27] width 250 height 31
click at [1177, 30] on span "Close" at bounding box center [1176, 31] width 12 height 12
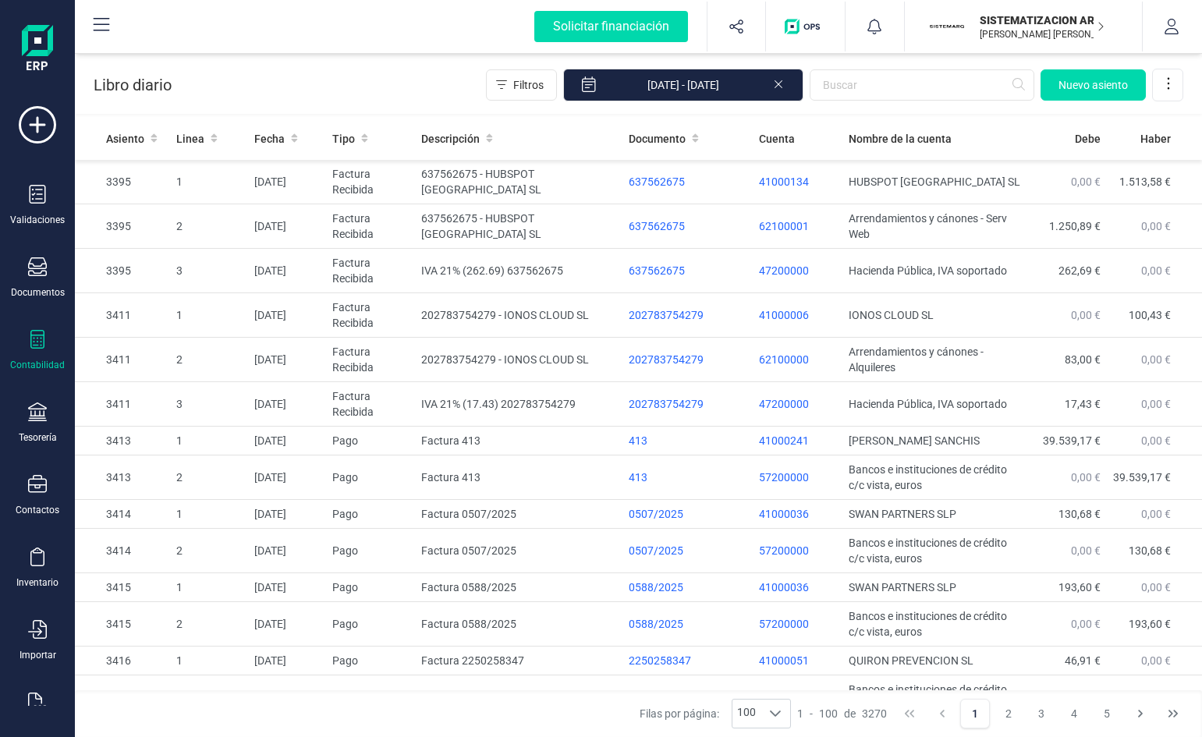
click at [454, 62] on div "Libro diario Filtros [DATE] - [DATE] [GEOGRAPHIC_DATA]" at bounding box center [638, 82] width 1127 height 64
click at [876, 99] on input "text" at bounding box center [921, 84] width 225 height 31
